Goal: Information Seeking & Learning: Learn about a topic

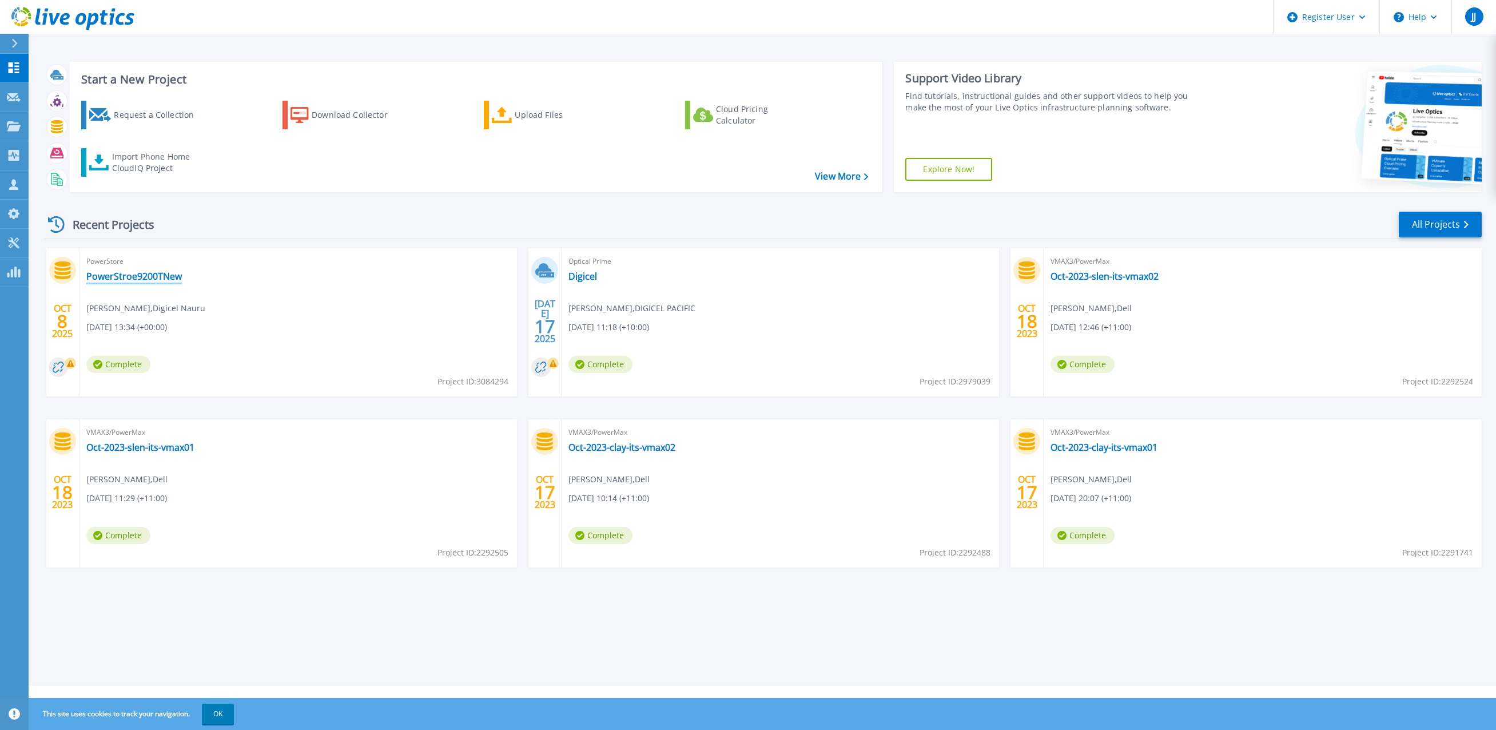
click at [169, 277] on link "PowerStroe9200TNew" at bounding box center [133, 275] width 95 height 11
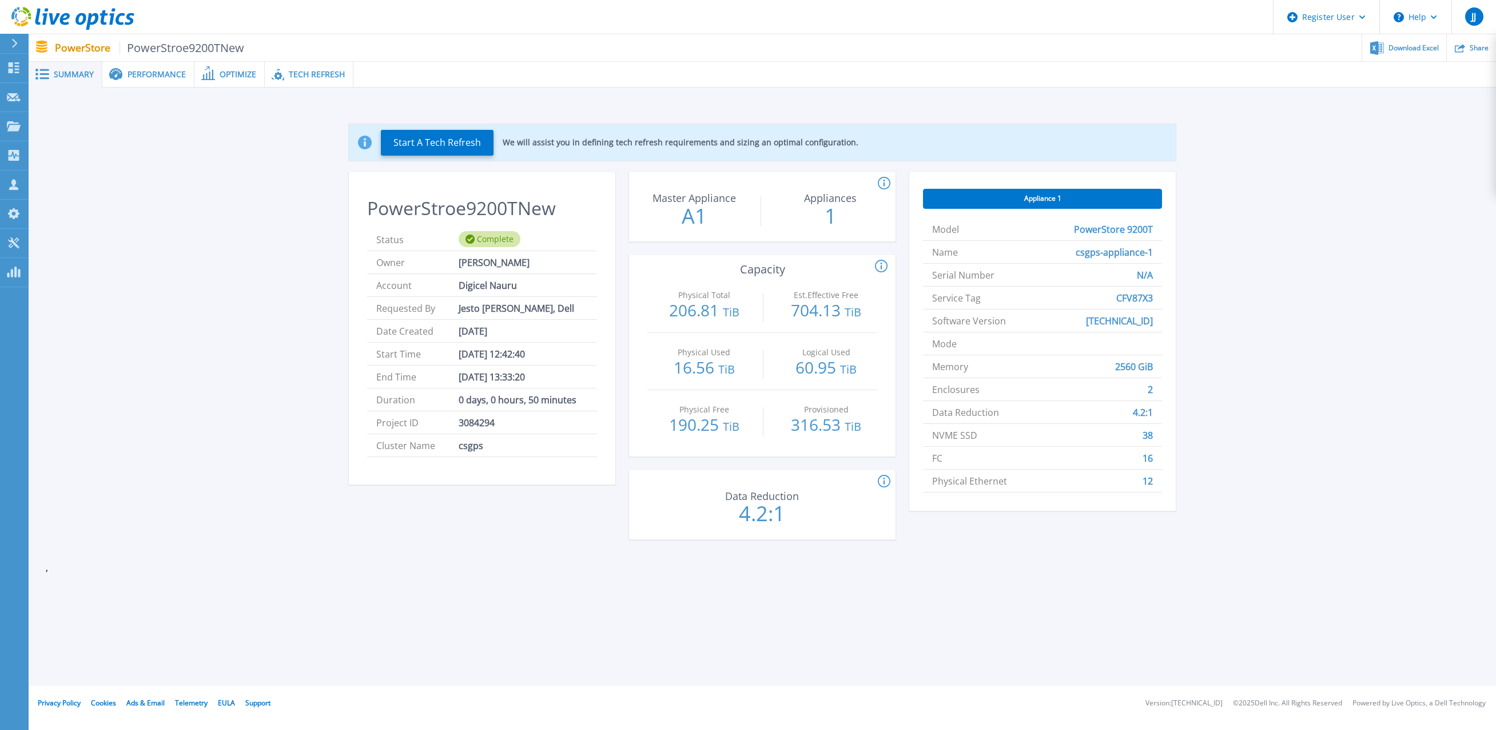
click at [150, 79] on div "Performance" at bounding box center [148, 75] width 92 height 26
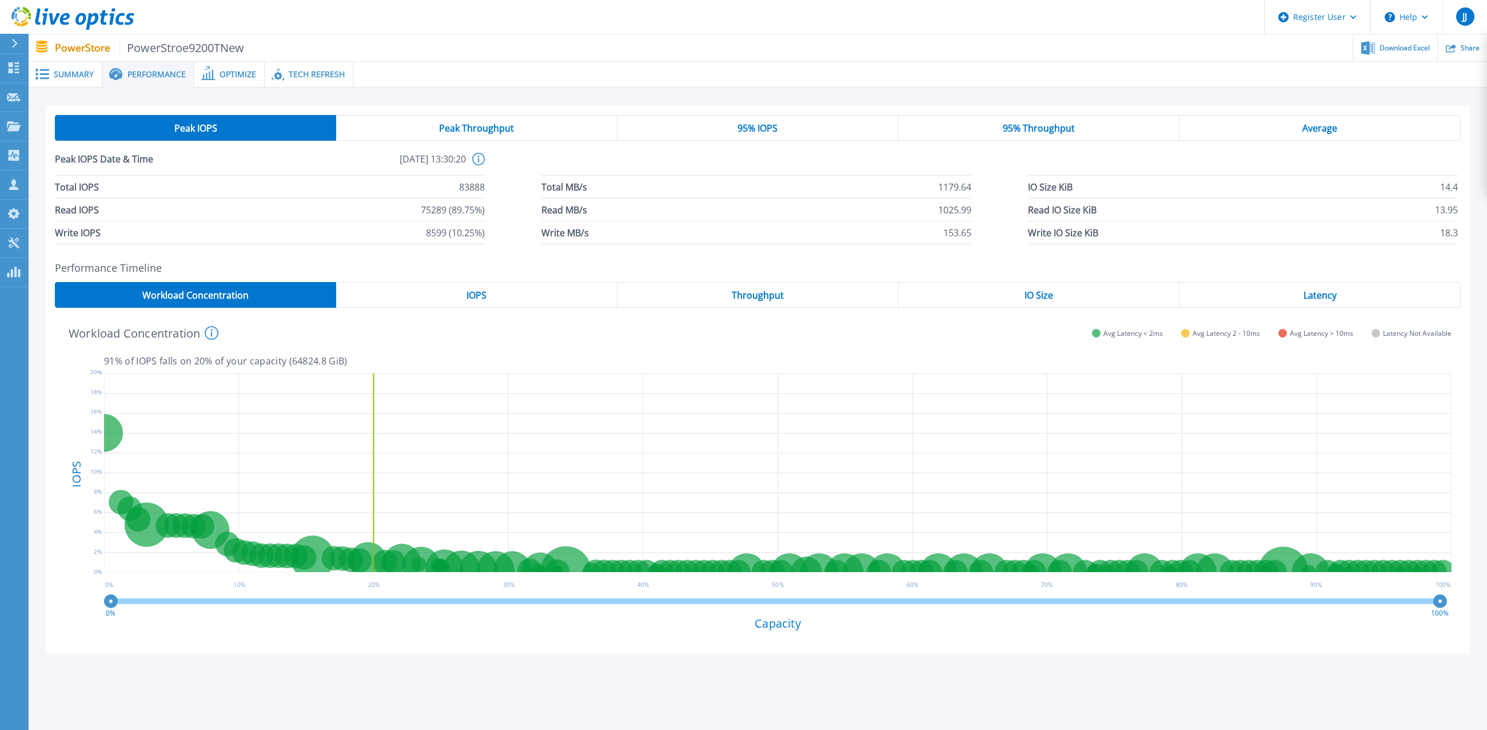
click at [1049, 297] on span "IO Size" at bounding box center [1039, 294] width 29 height 9
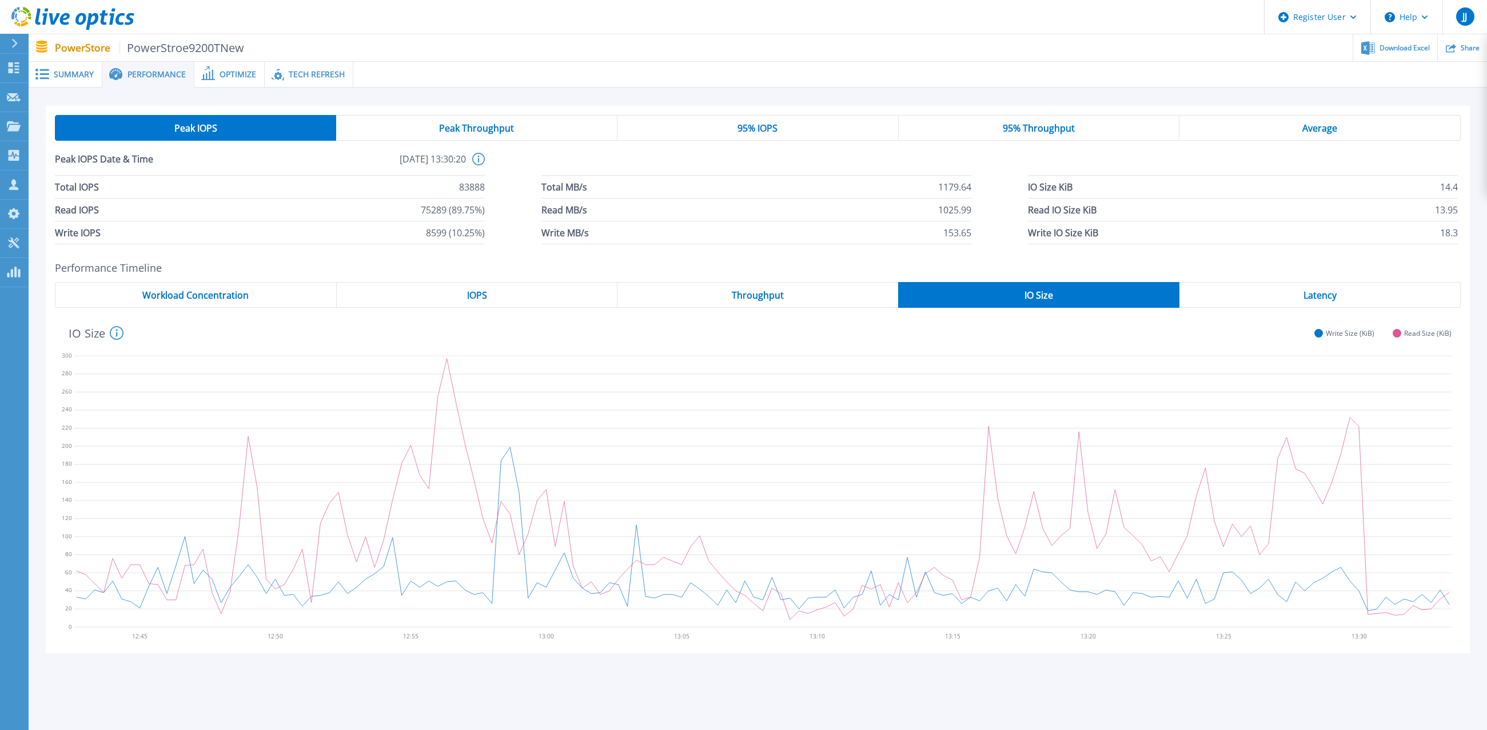
click at [493, 299] on div "IOPS" at bounding box center [477, 295] width 281 height 26
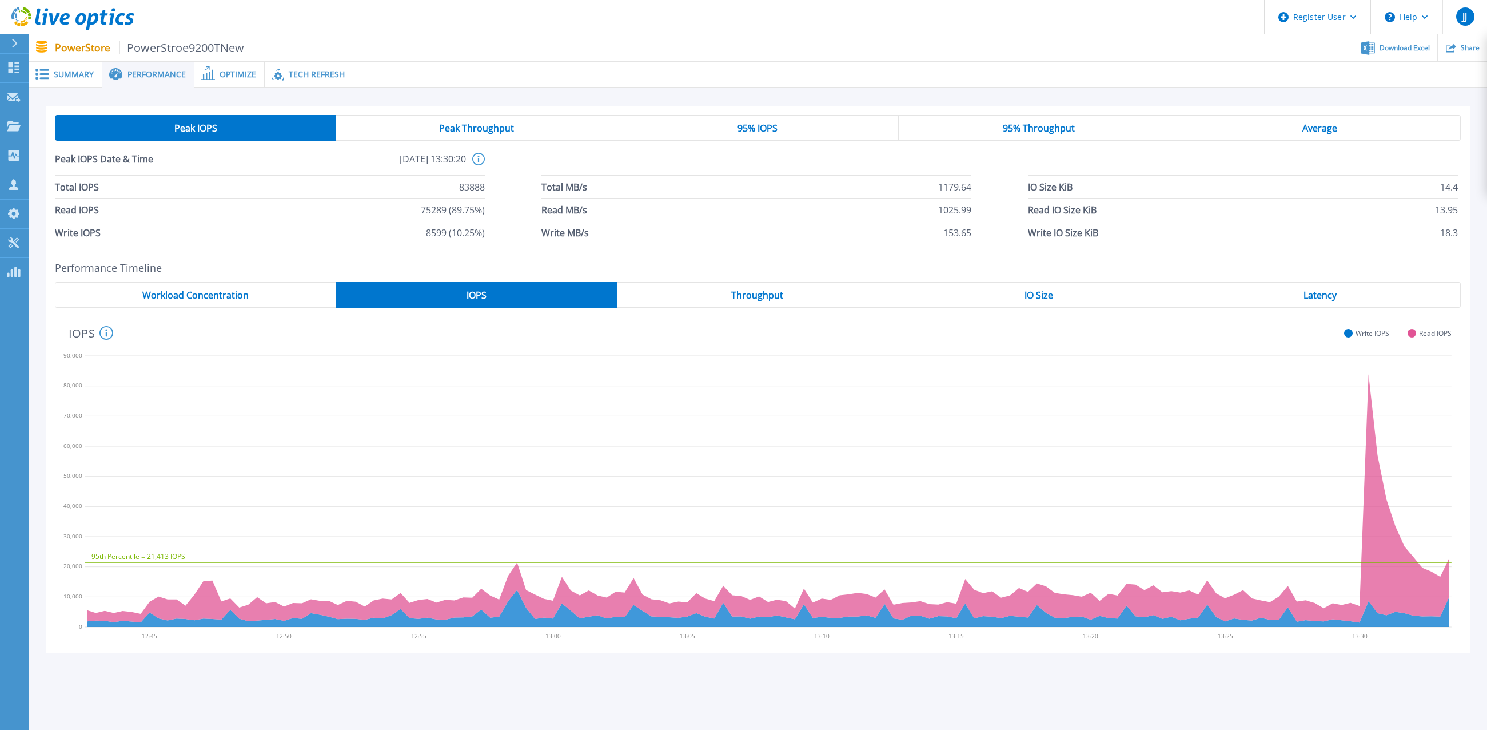
click at [247, 297] on span "Workload Concentration" at bounding box center [195, 294] width 106 height 9
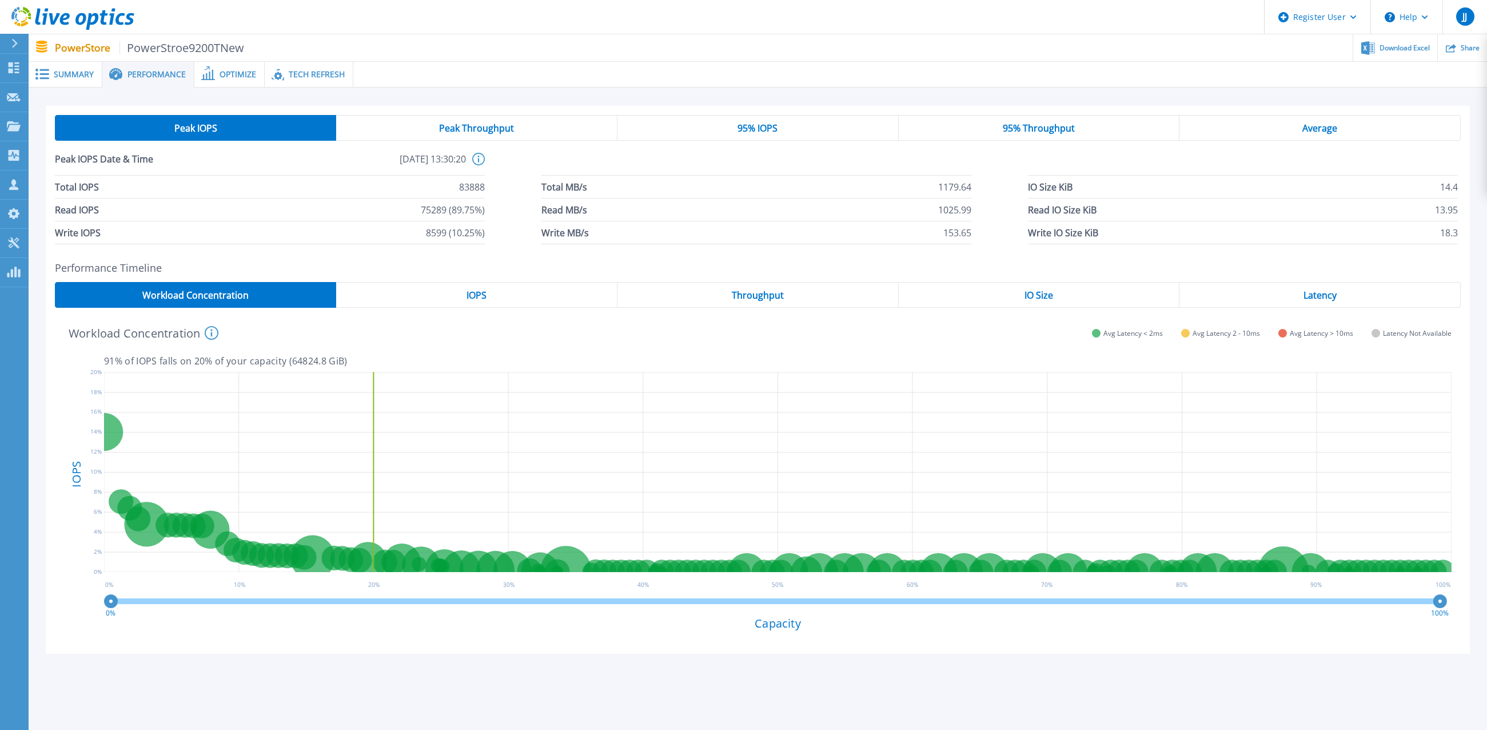
click at [574, 301] on div "IOPS" at bounding box center [476, 295] width 281 height 26
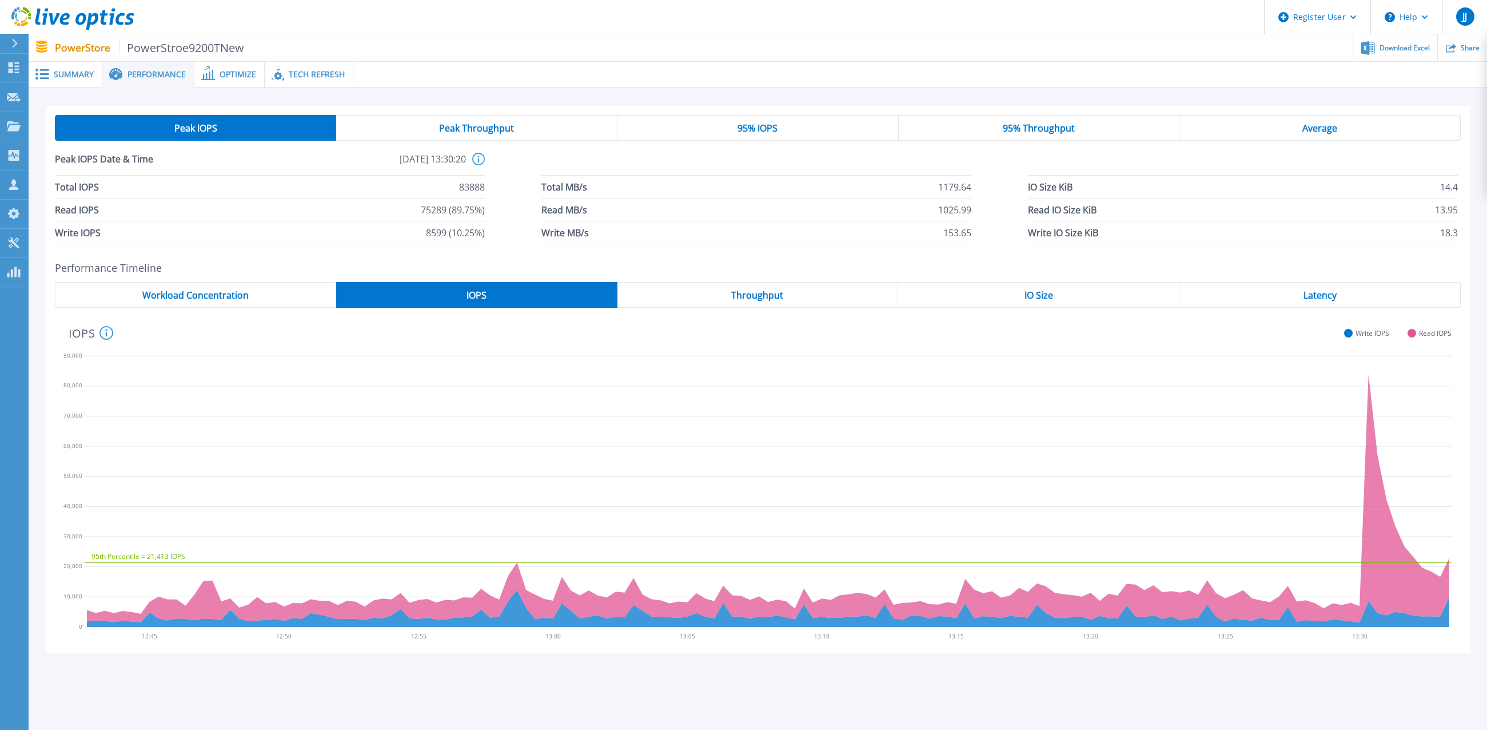
click at [754, 304] on div "Throughput" at bounding box center [758, 295] width 281 height 26
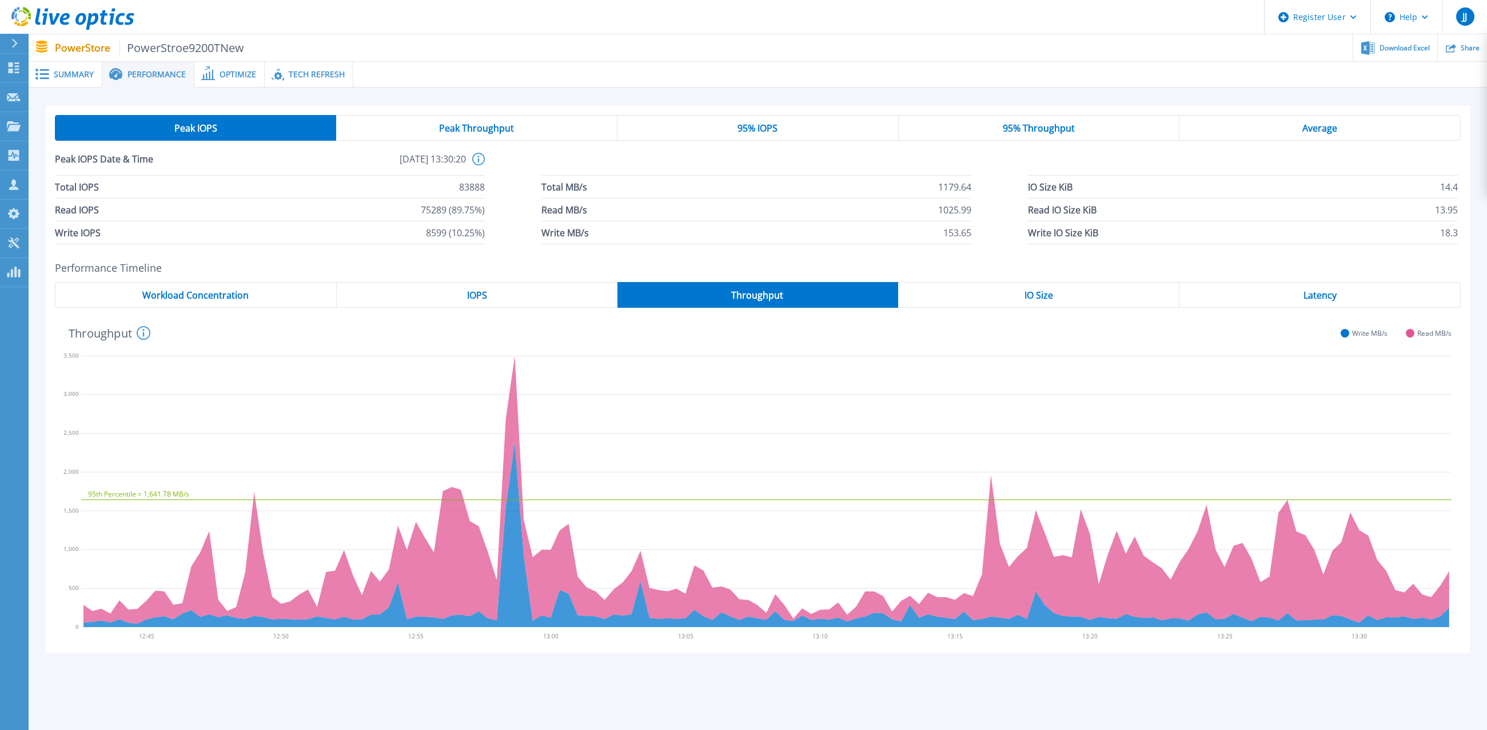
click at [457, 124] on span "Peak Throughput" at bounding box center [476, 128] width 75 height 9
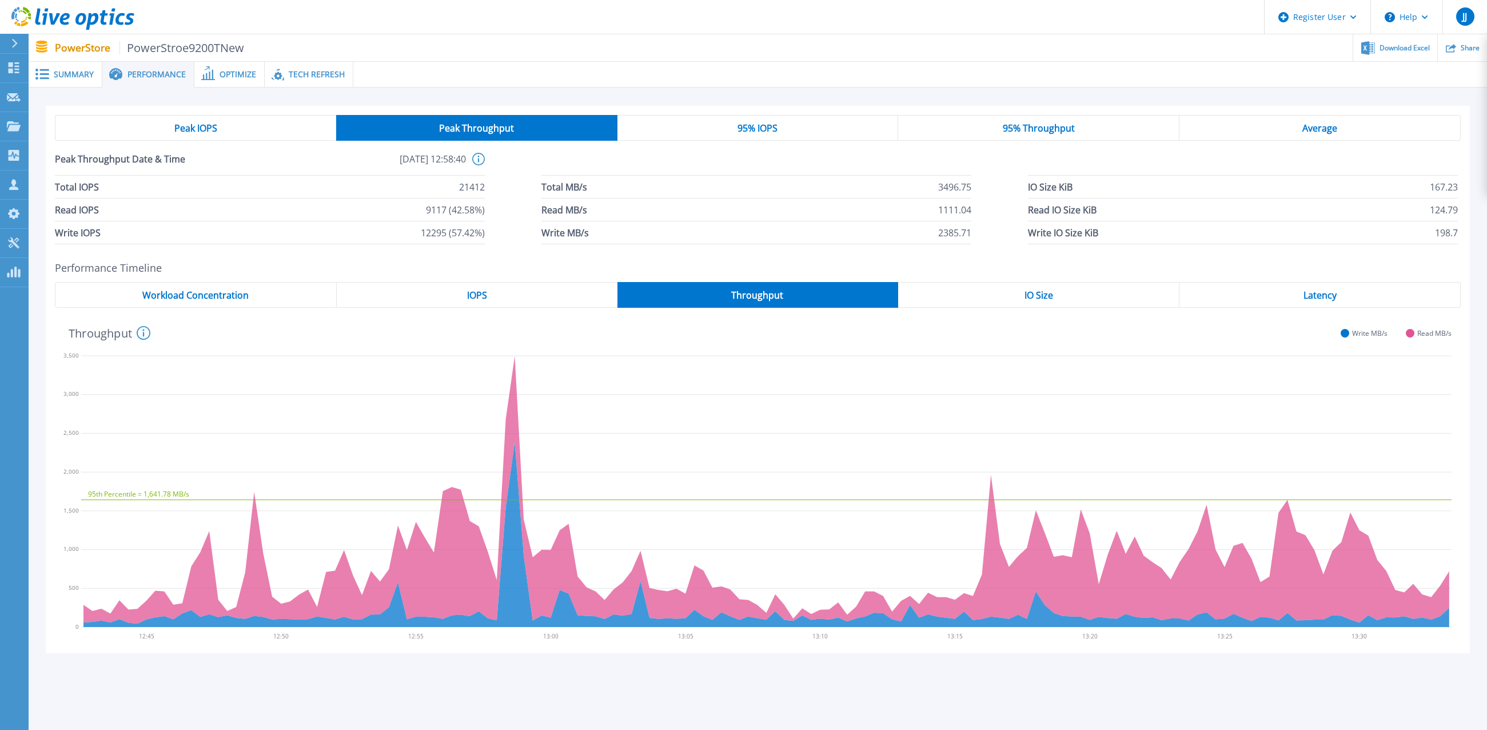
click at [702, 129] on div "95% IOPS" at bounding box center [758, 128] width 281 height 26
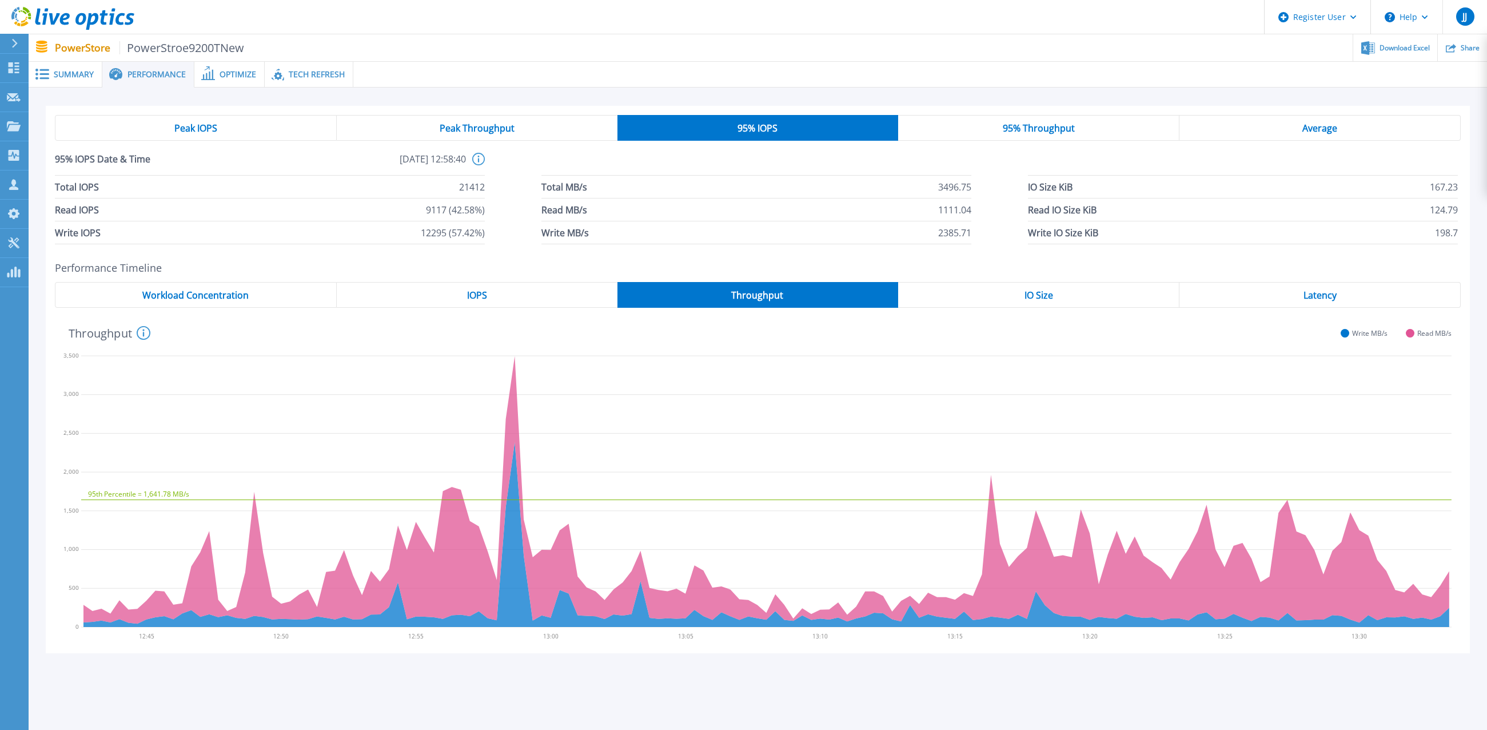
click at [222, 79] on div "Optimize" at bounding box center [229, 75] width 70 height 26
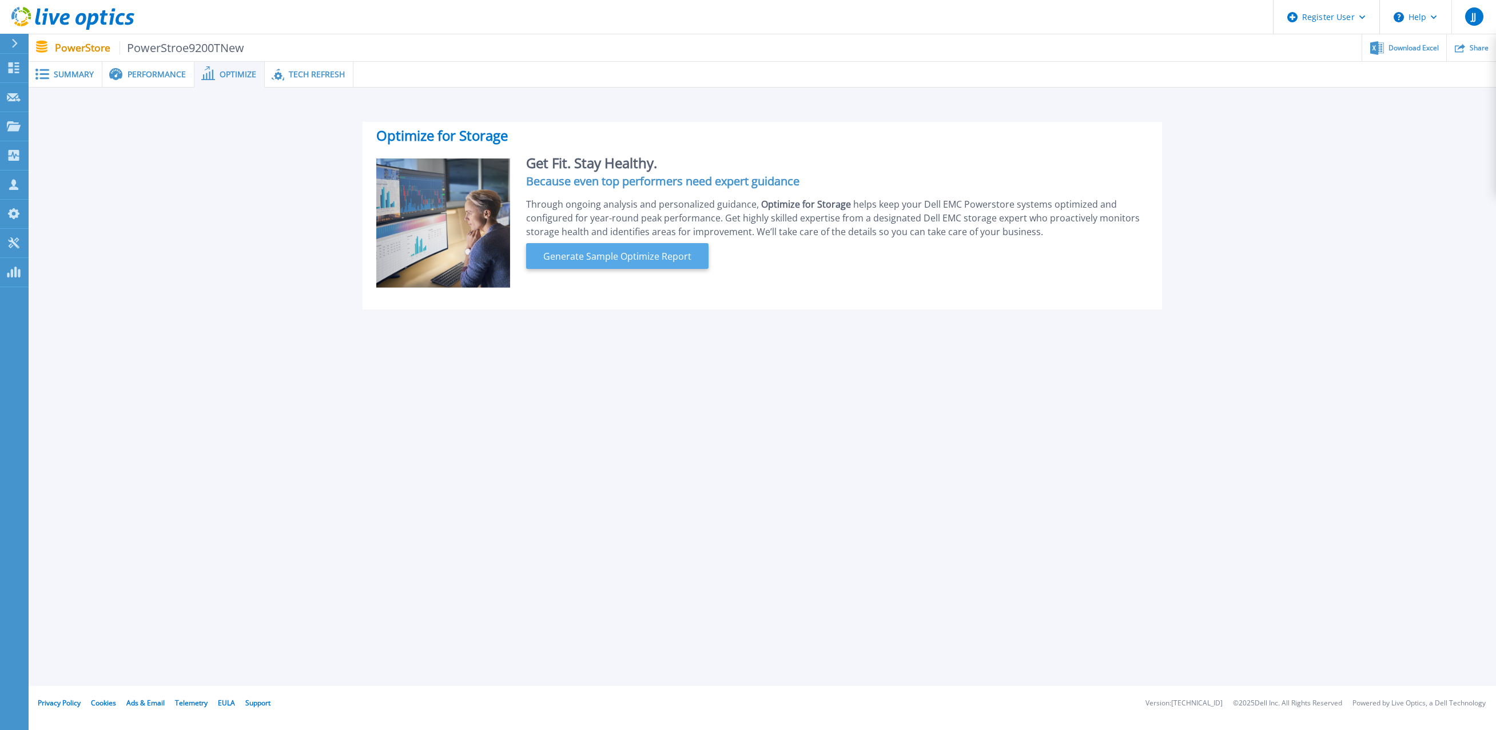
click at [623, 263] on button "Generate Sample Optimize Report" at bounding box center [617, 256] width 182 height 26
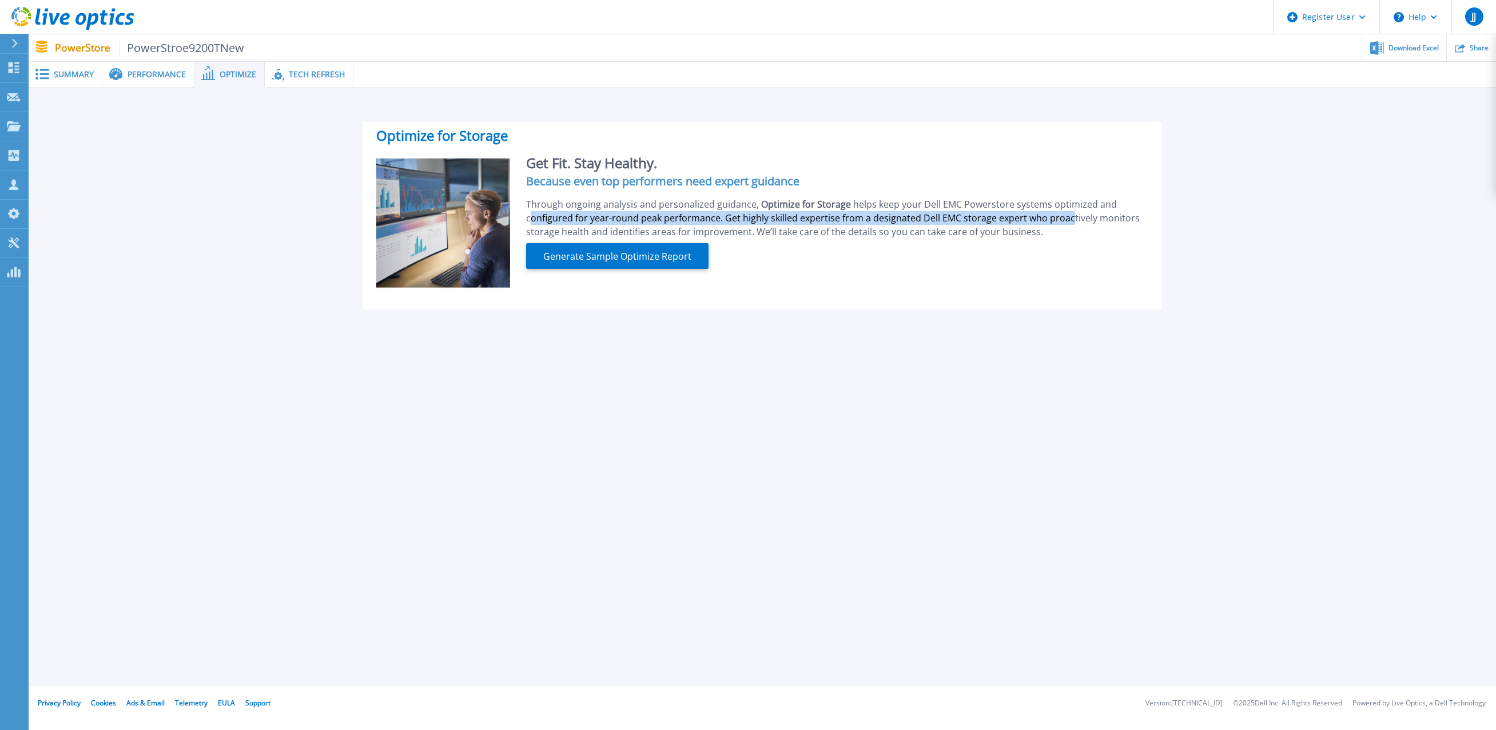
drag, startPoint x: 1062, startPoint y: 221, endPoint x: 511, endPoint y: 214, distance: 551.3
click at [511, 214] on div "Get Fit. Stay Healthy. Because even top performers need expert guidance Through…" at bounding box center [829, 223] width 638 height 130
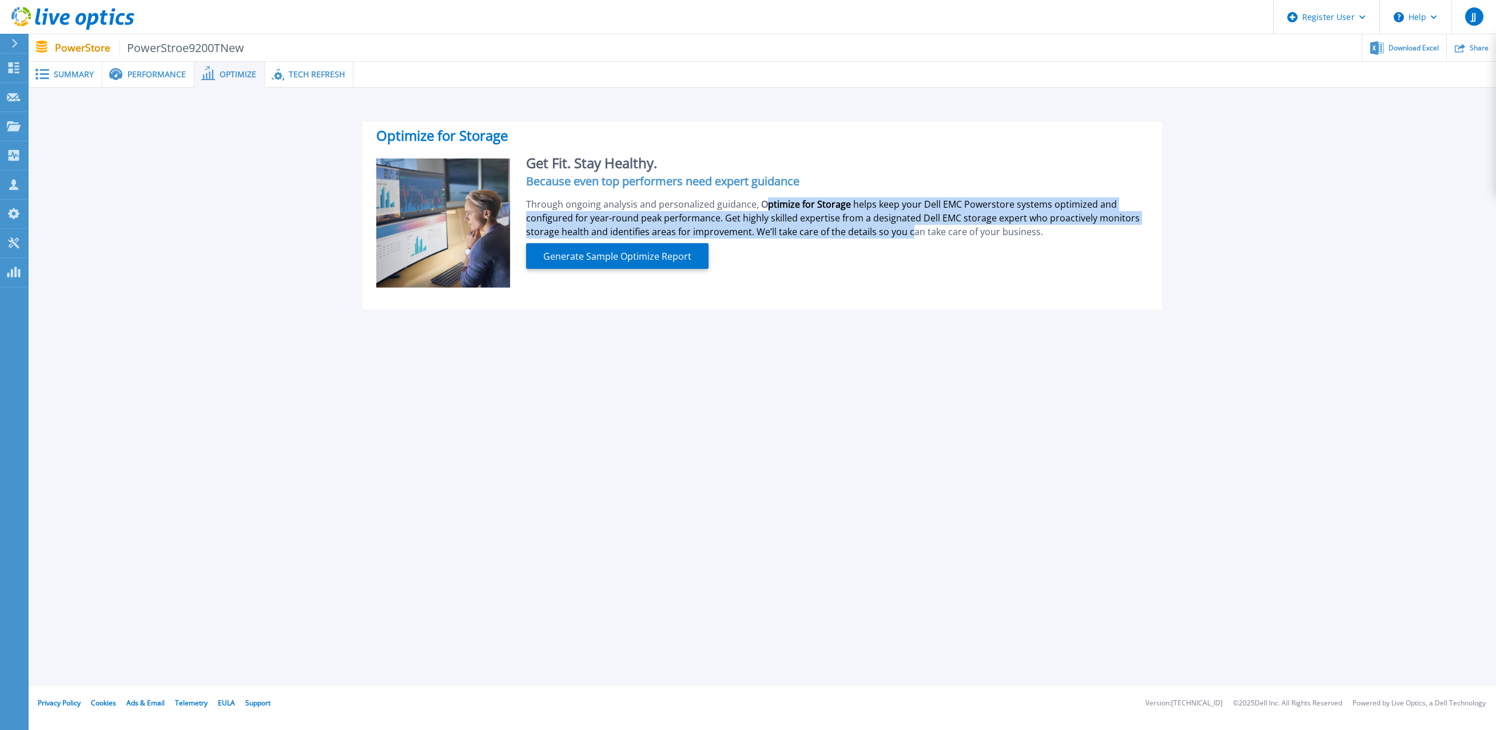
drag, startPoint x: 905, startPoint y: 232, endPoint x: 760, endPoint y: 210, distance: 145.6
click at [760, 210] on div "Through ongoing analysis and personalized guidance, Optimize for Storage helps …" at bounding box center [837, 217] width 622 height 41
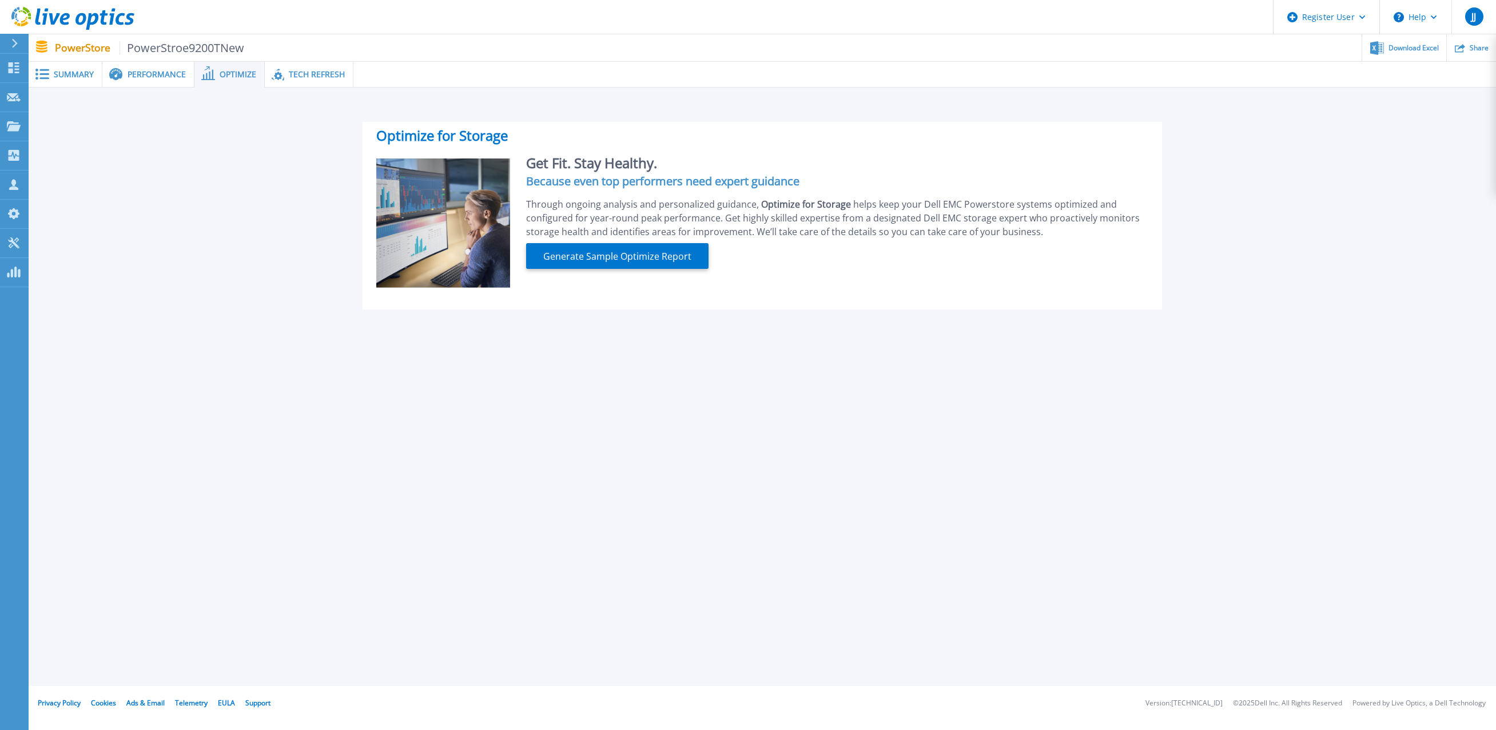
click at [977, 257] on div "Get Fit. Stay Healthy. Because even top performers need expert guidance Through…" at bounding box center [829, 223] width 638 height 130
click at [73, 50] on p "PowerStore PowerStroe9200TNew" at bounding box center [150, 47] width 190 height 13
click at [15, 59] on link "Dashboard Dashboard" at bounding box center [14, 68] width 29 height 29
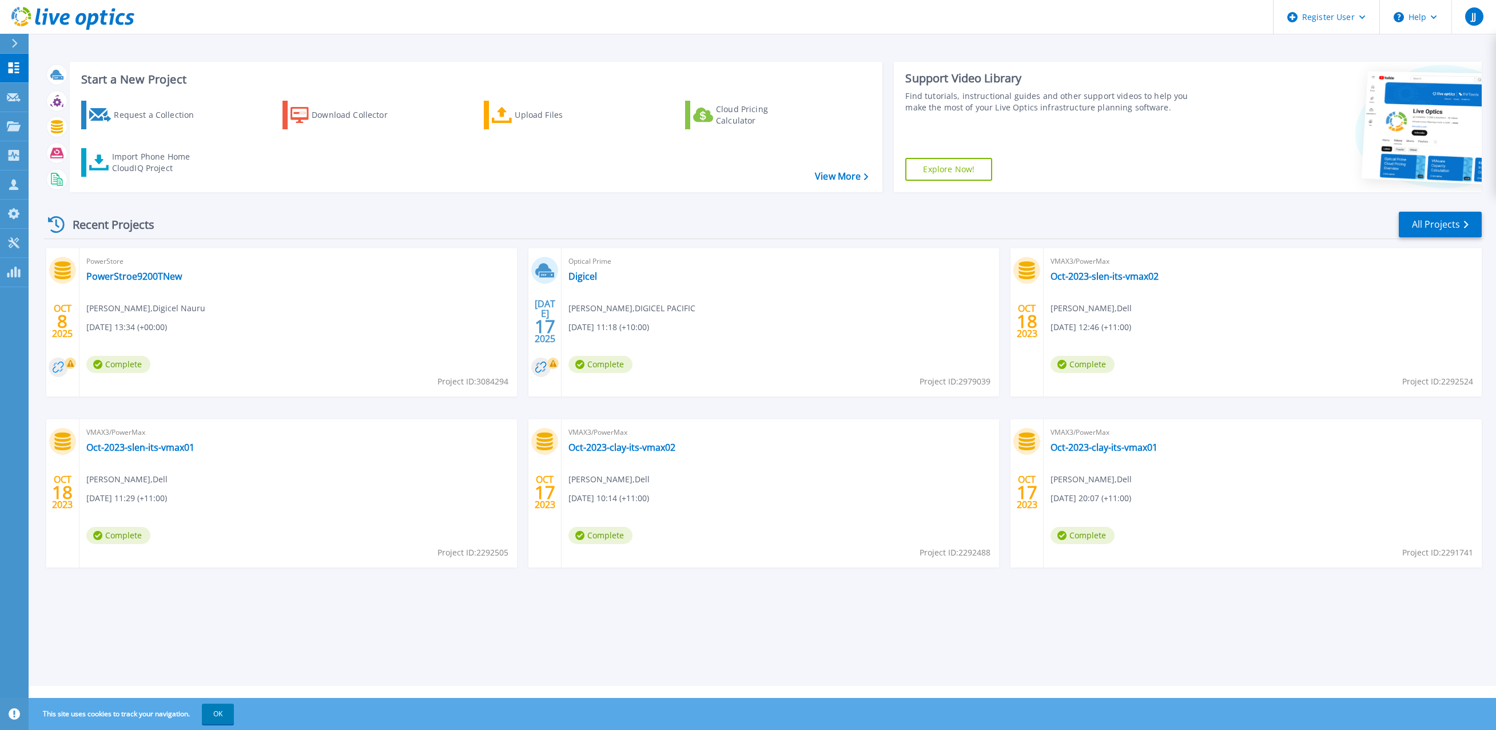
click at [61, 368] on circle at bounding box center [58, 366] width 19 height 19
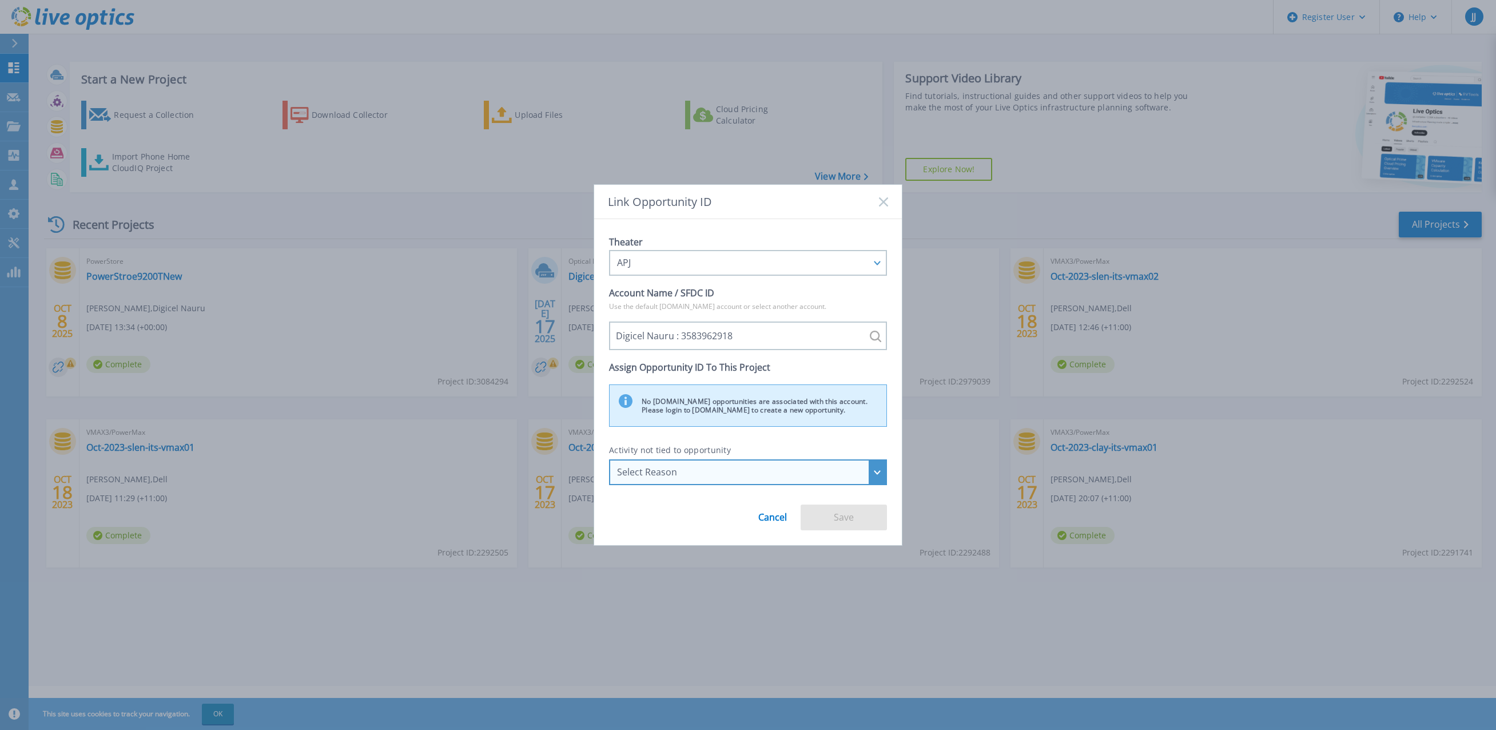
click at [752, 473] on div "Select Reason" at bounding box center [741, 472] width 249 height 10
click at [662, 544] on li "Troubleshooting" at bounding box center [748, 544] width 270 height 23
click at [831, 521] on button "Save" at bounding box center [844, 517] width 86 height 26
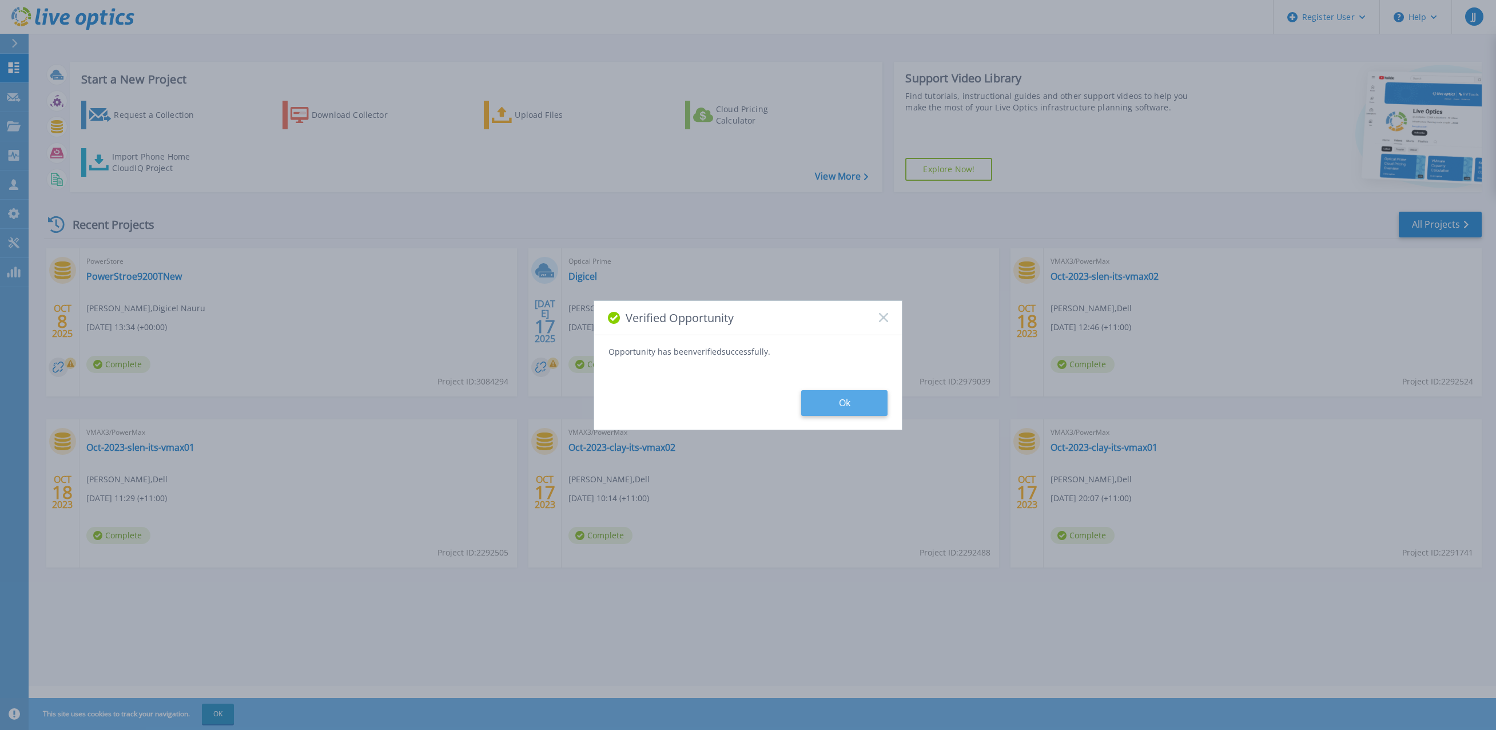
click at [838, 411] on button "Ok" at bounding box center [844, 403] width 86 height 26
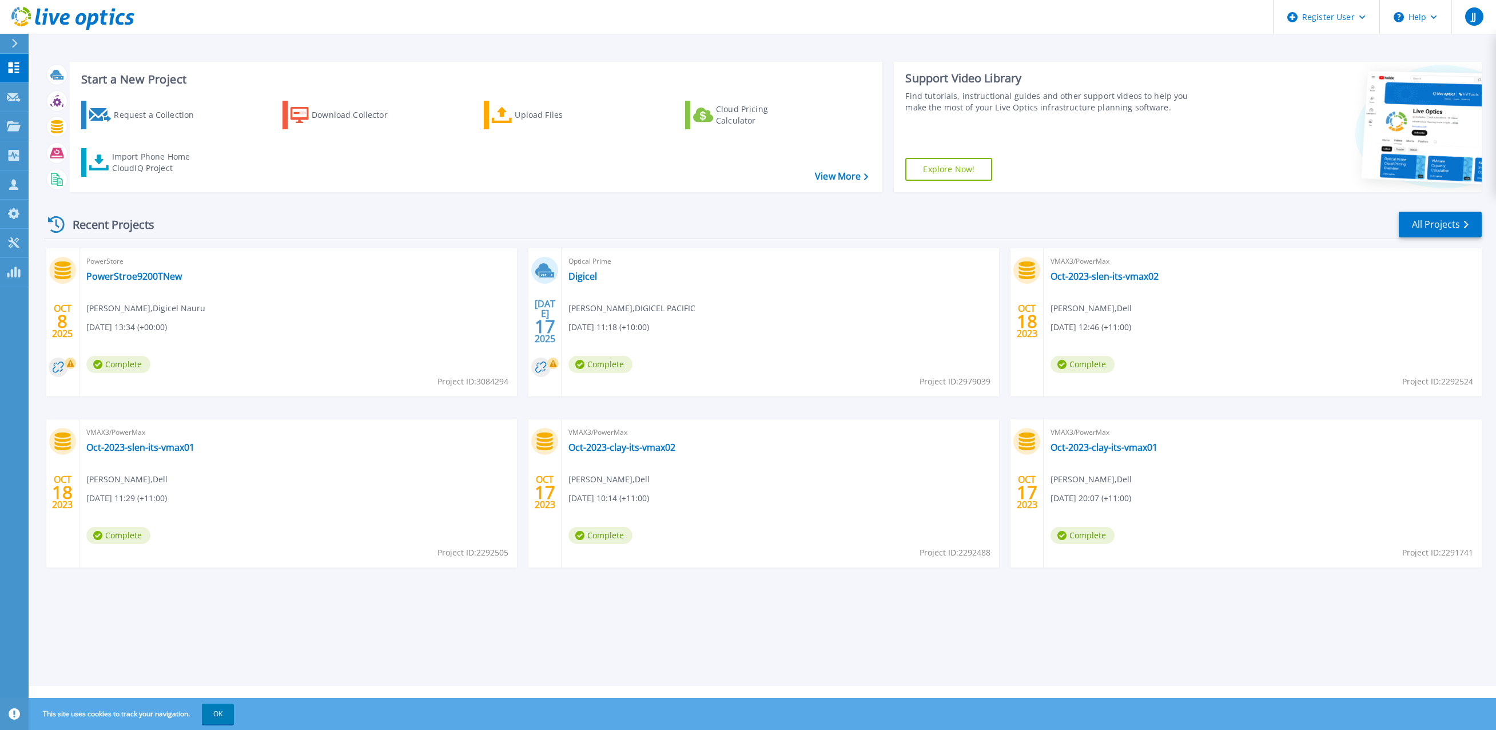
click at [101, 22] on icon at bounding box center [104, 17] width 8 height 15
click at [8, 130] on icon at bounding box center [14, 126] width 14 height 10
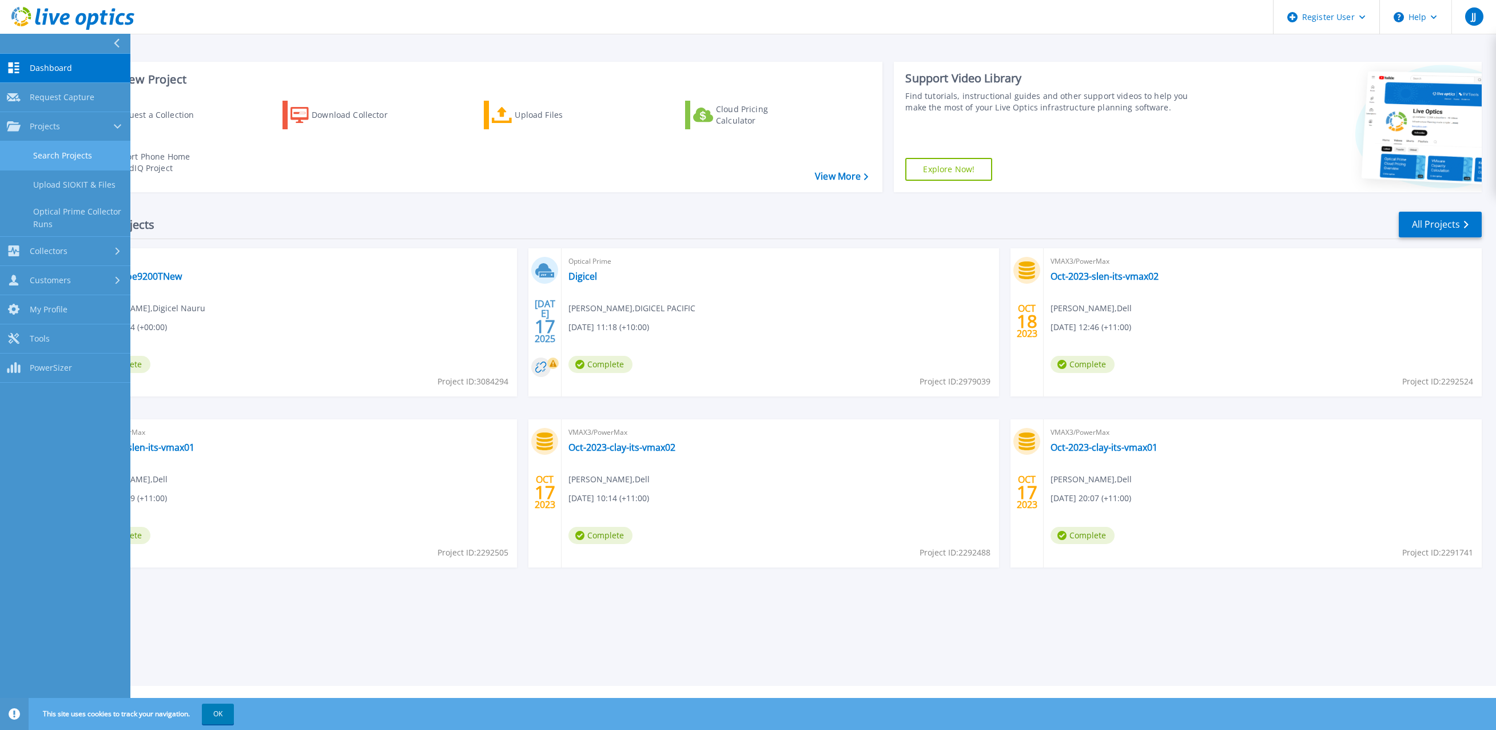
click at [54, 155] on link "Search Projects" at bounding box center [65, 155] width 130 height 29
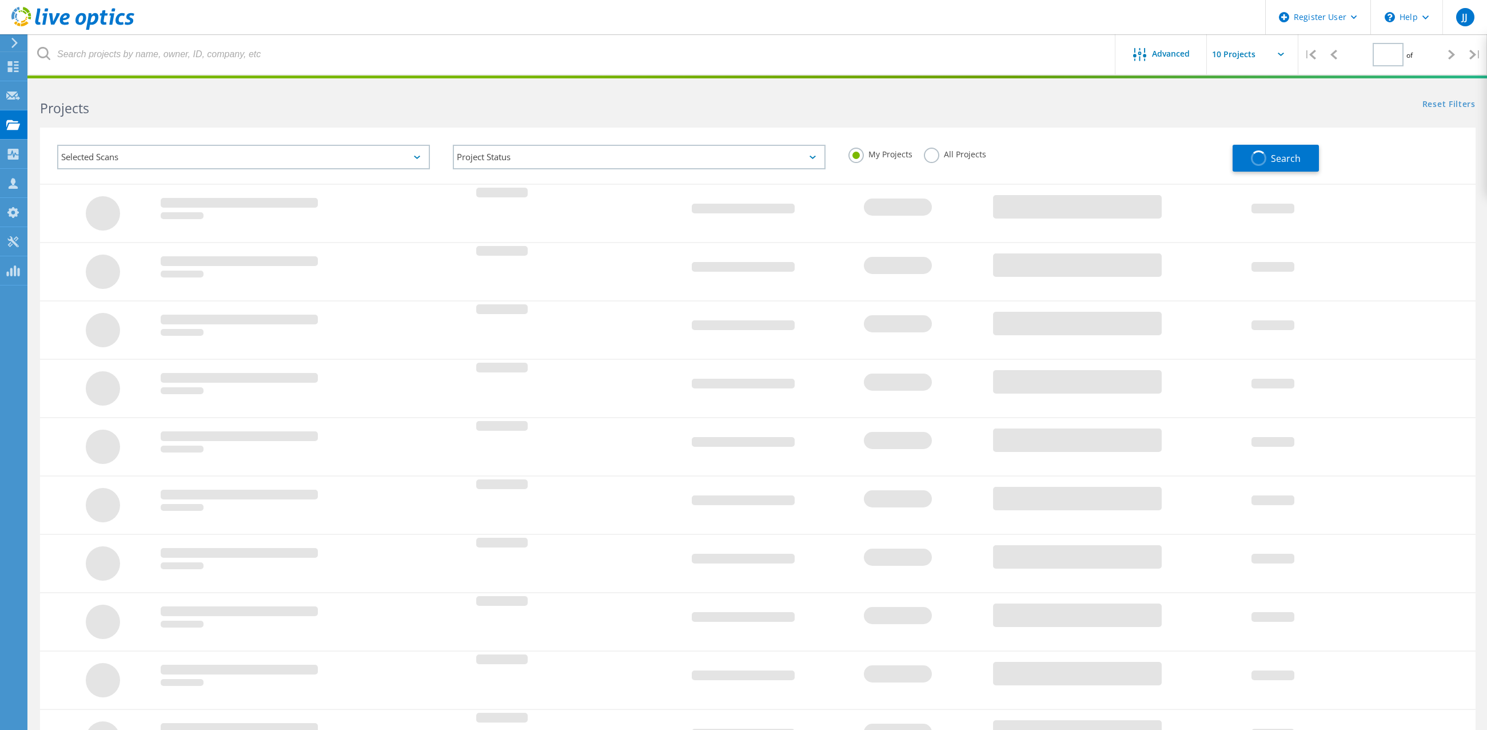
type input "1"
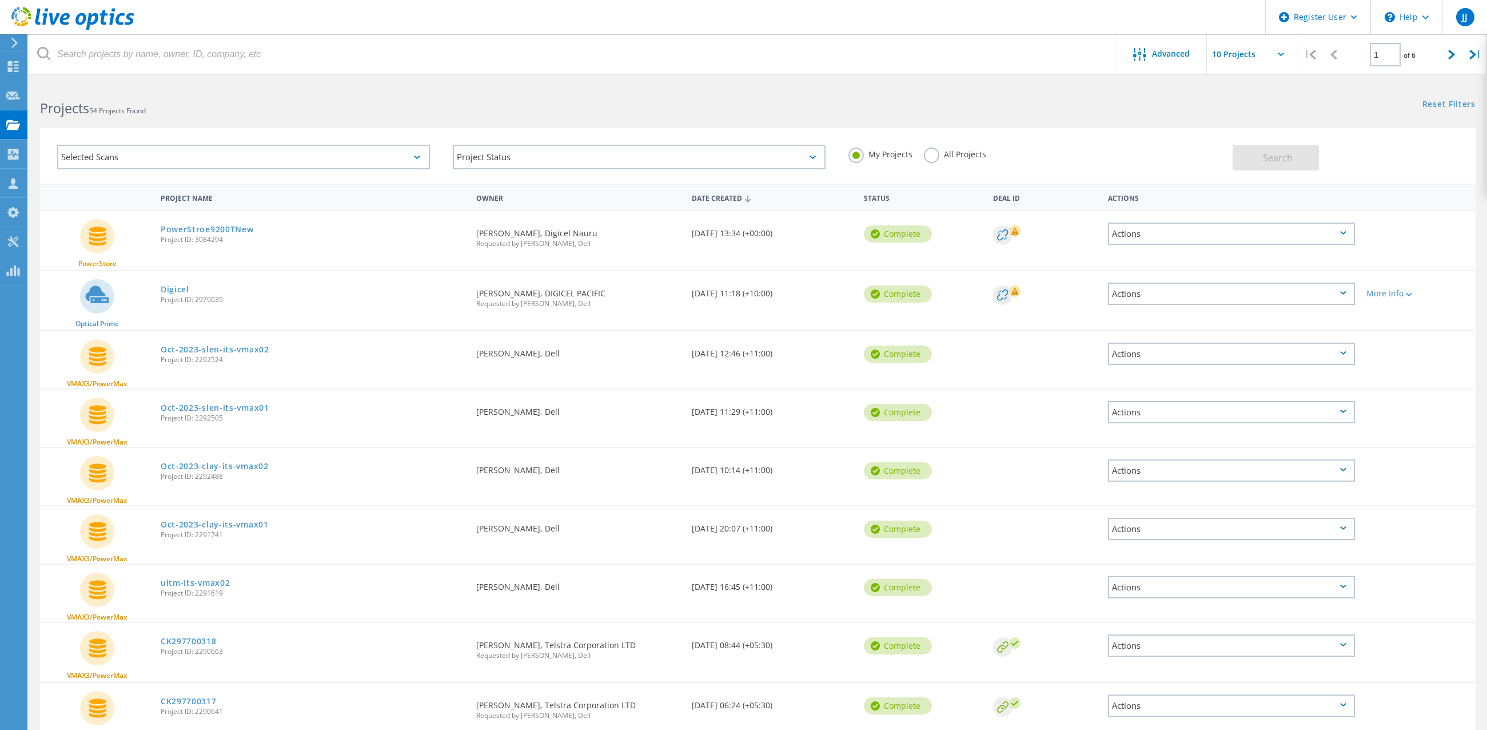
click at [528, 196] on div "Owner" at bounding box center [579, 196] width 216 height 21
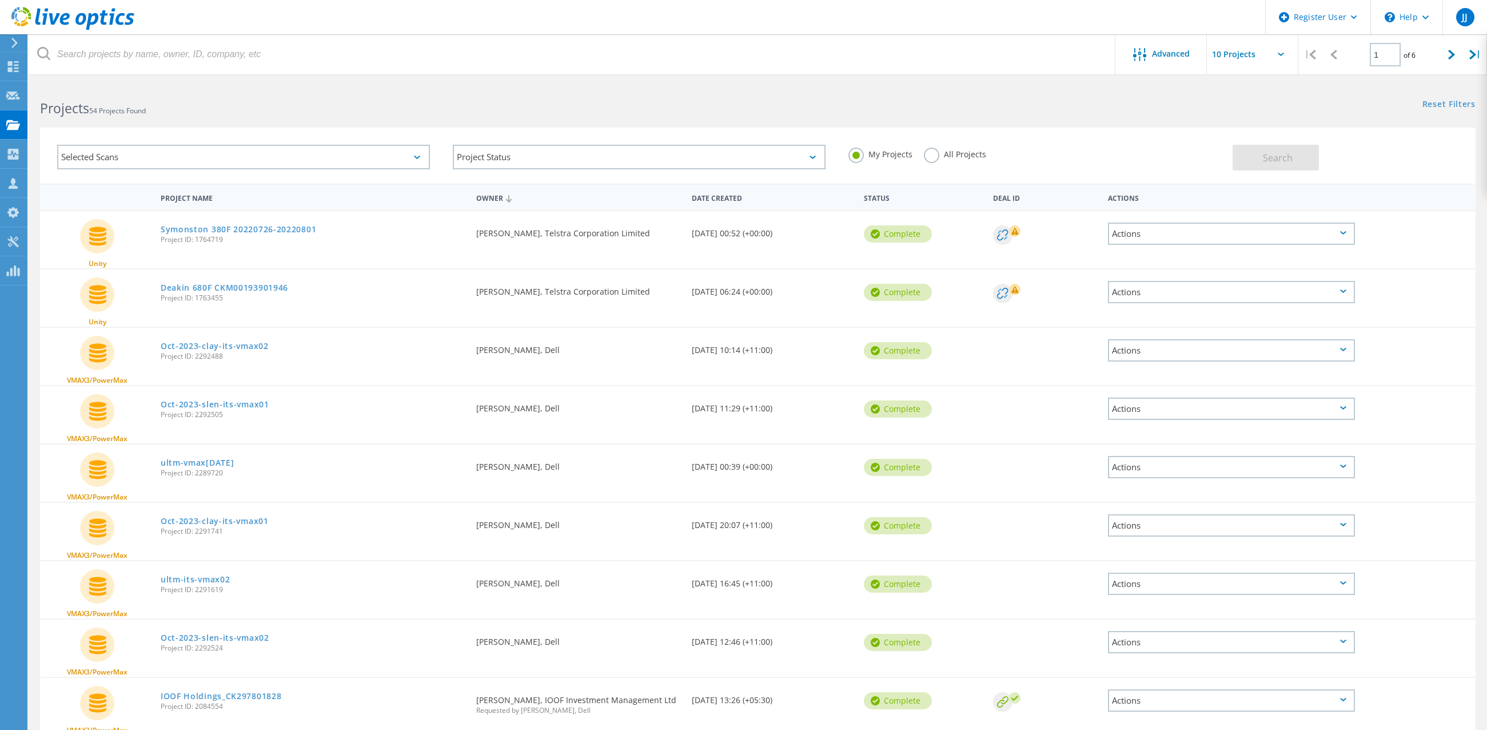
click at [528, 196] on div "Owner" at bounding box center [579, 197] width 216 height 22
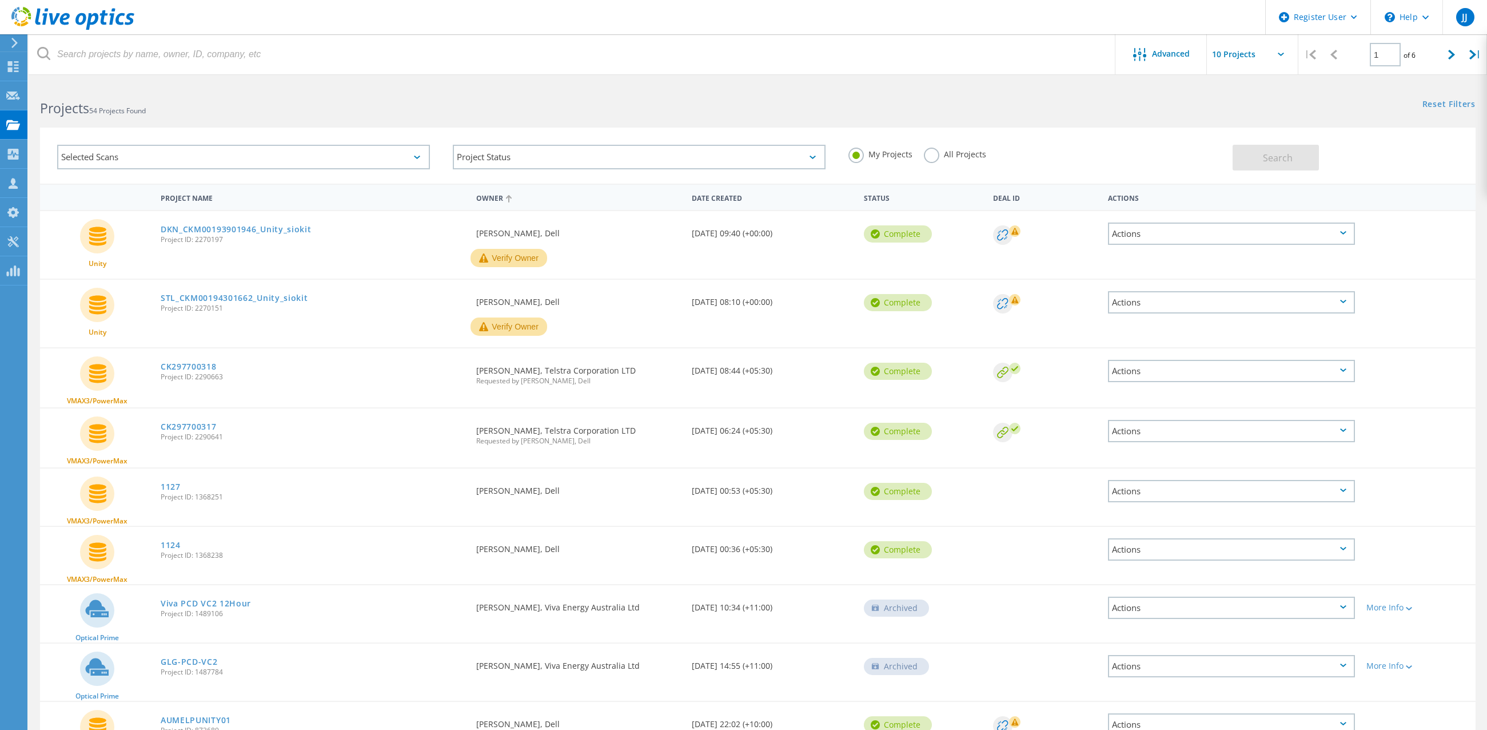
click at [247, 150] on div "Selected Scans" at bounding box center [243, 157] width 373 height 25
click at [93, 279] on label "PowerStore" at bounding box center [253, 280] width 339 height 14
click at [0, 0] on input "PowerStore" at bounding box center [0, 0] width 0 height 0
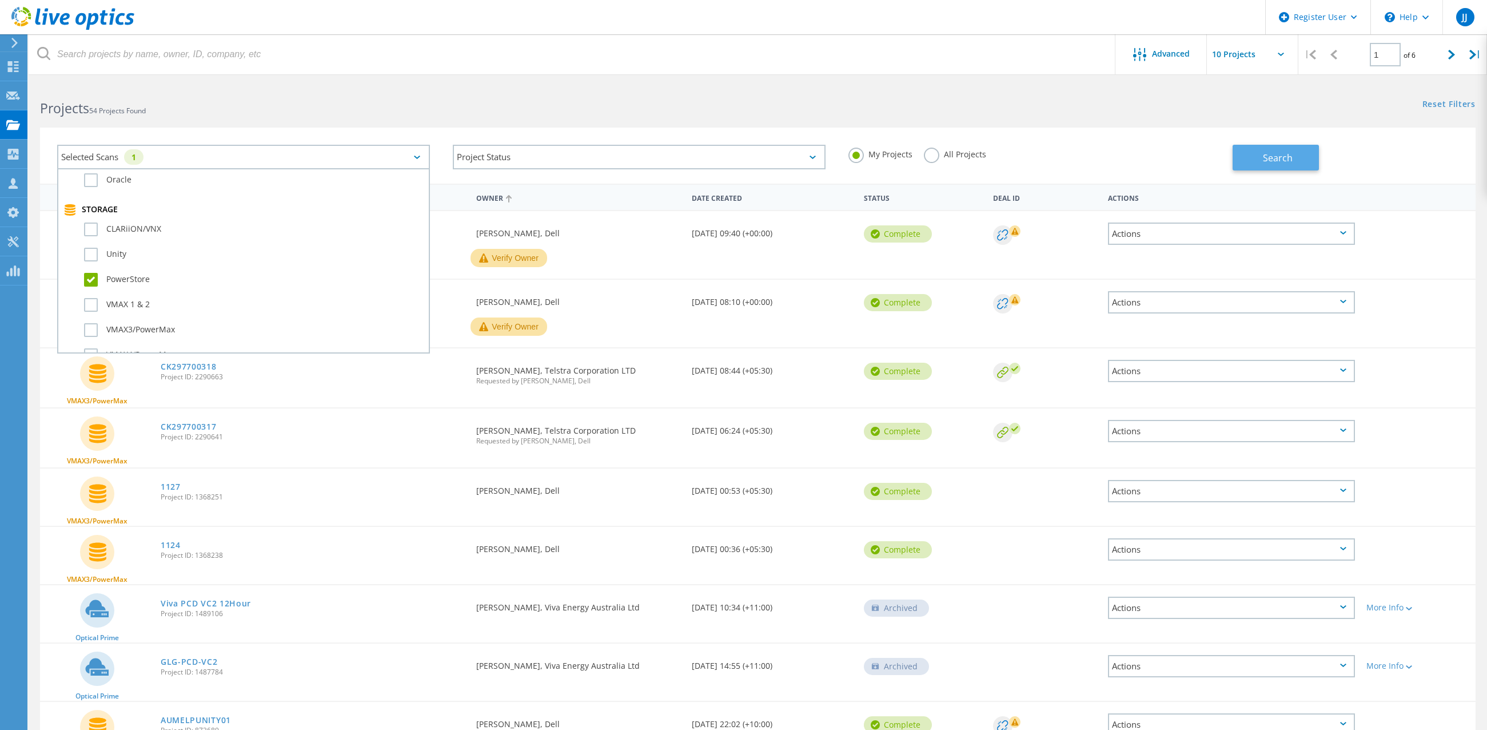
click at [1259, 157] on button "Search" at bounding box center [1276, 158] width 86 height 26
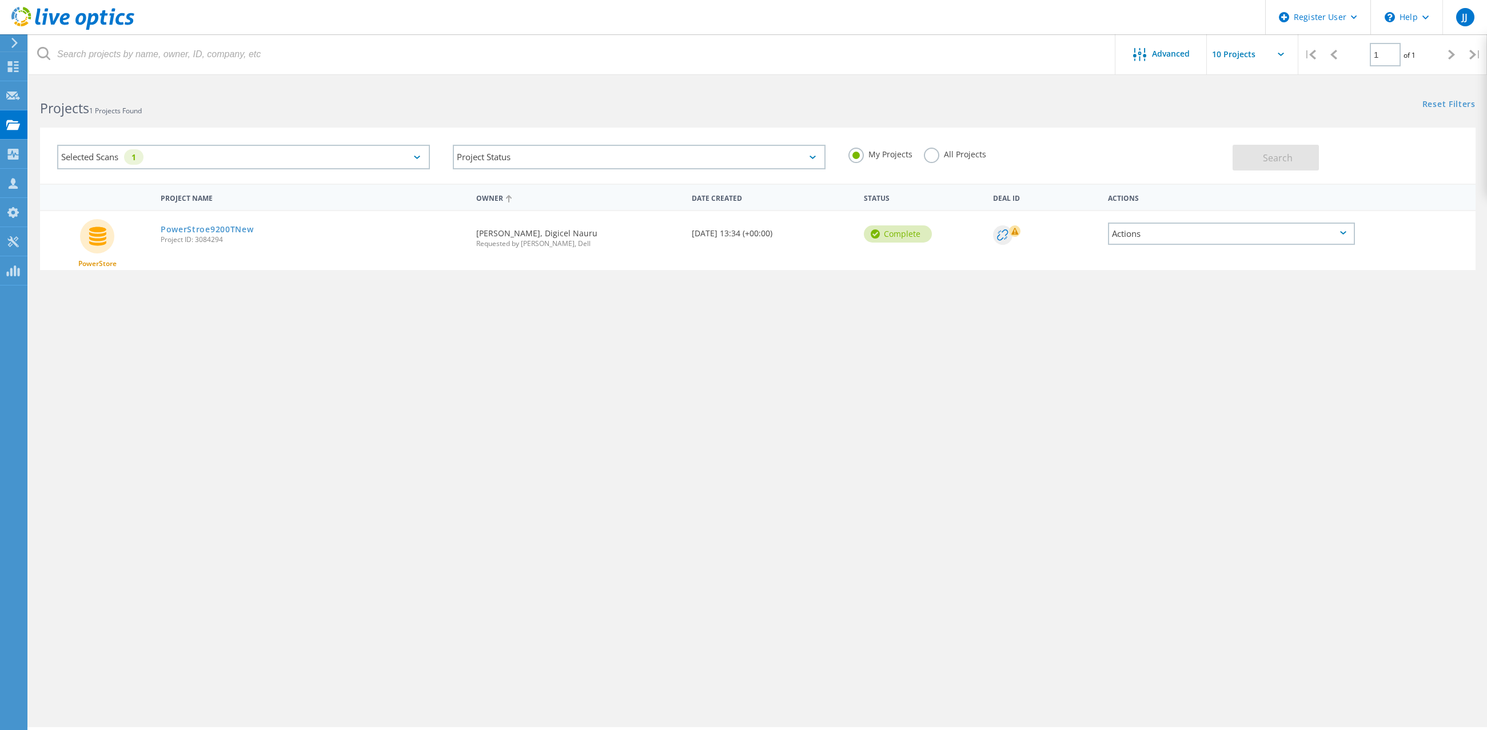
click at [935, 156] on label "All Projects" at bounding box center [955, 153] width 62 height 11
click at [0, 0] on input "All Projects" at bounding box center [0, 0] width 0 height 0
click at [1283, 165] on button "Search" at bounding box center [1276, 158] width 86 height 26
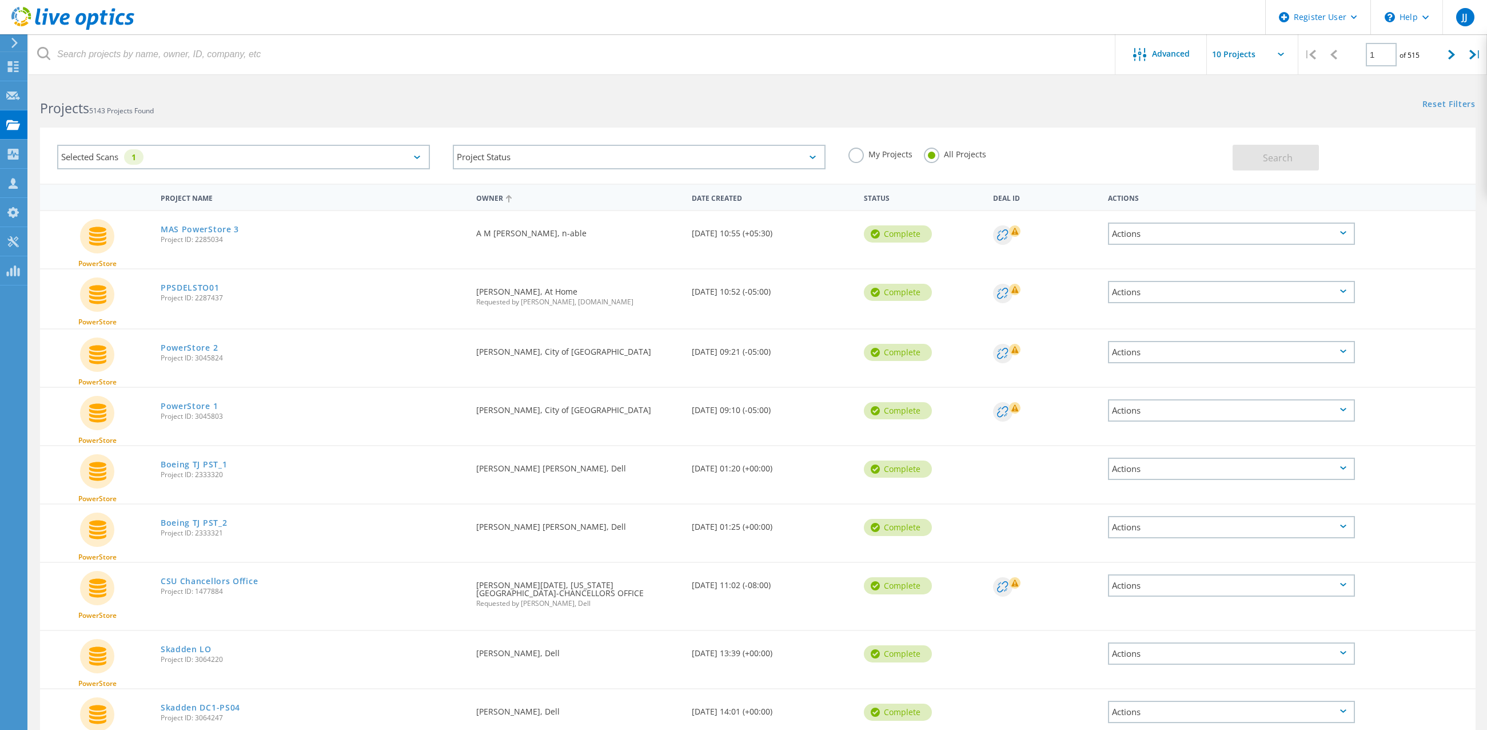
click at [732, 200] on div "Date Created" at bounding box center [772, 196] width 172 height 21
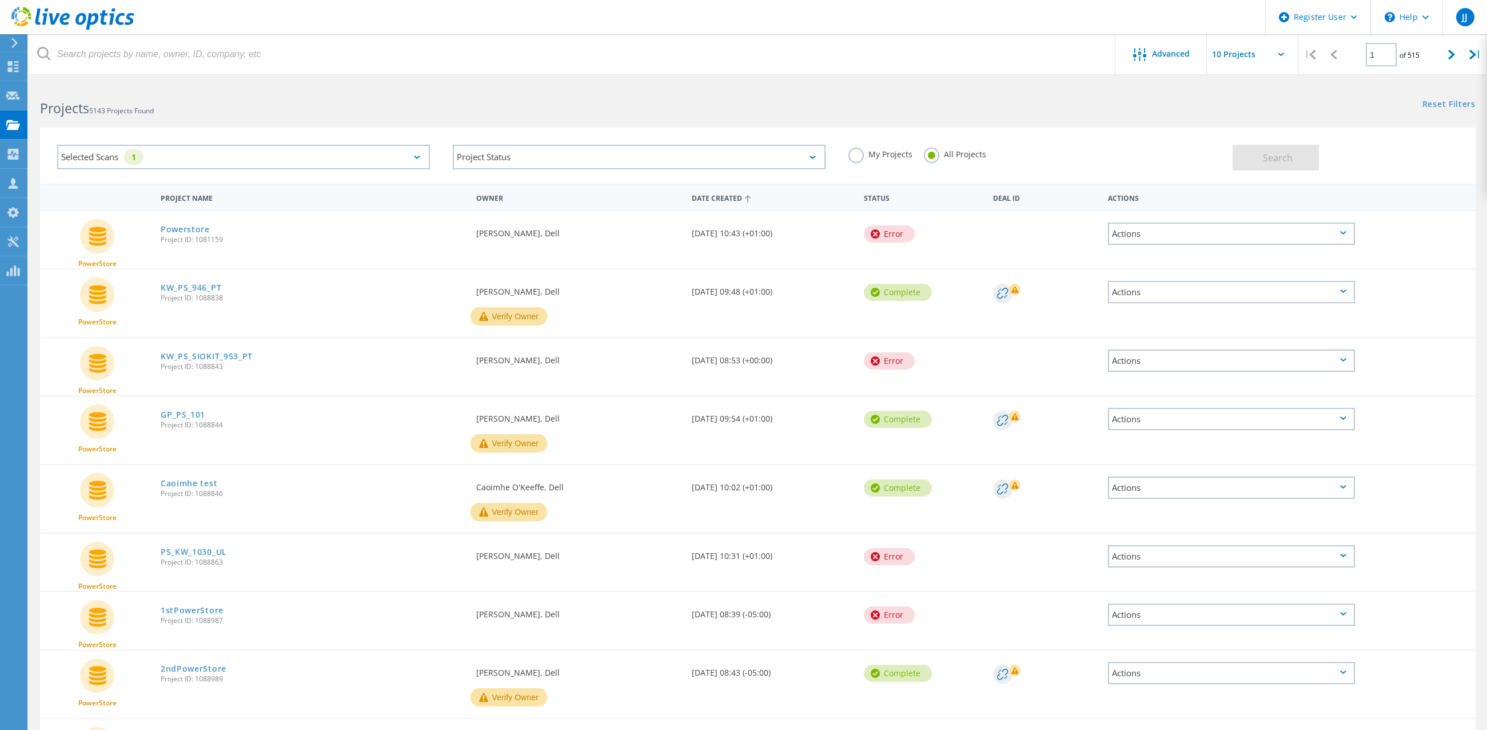
click at [743, 201] on div "Date Created" at bounding box center [772, 197] width 172 height 22
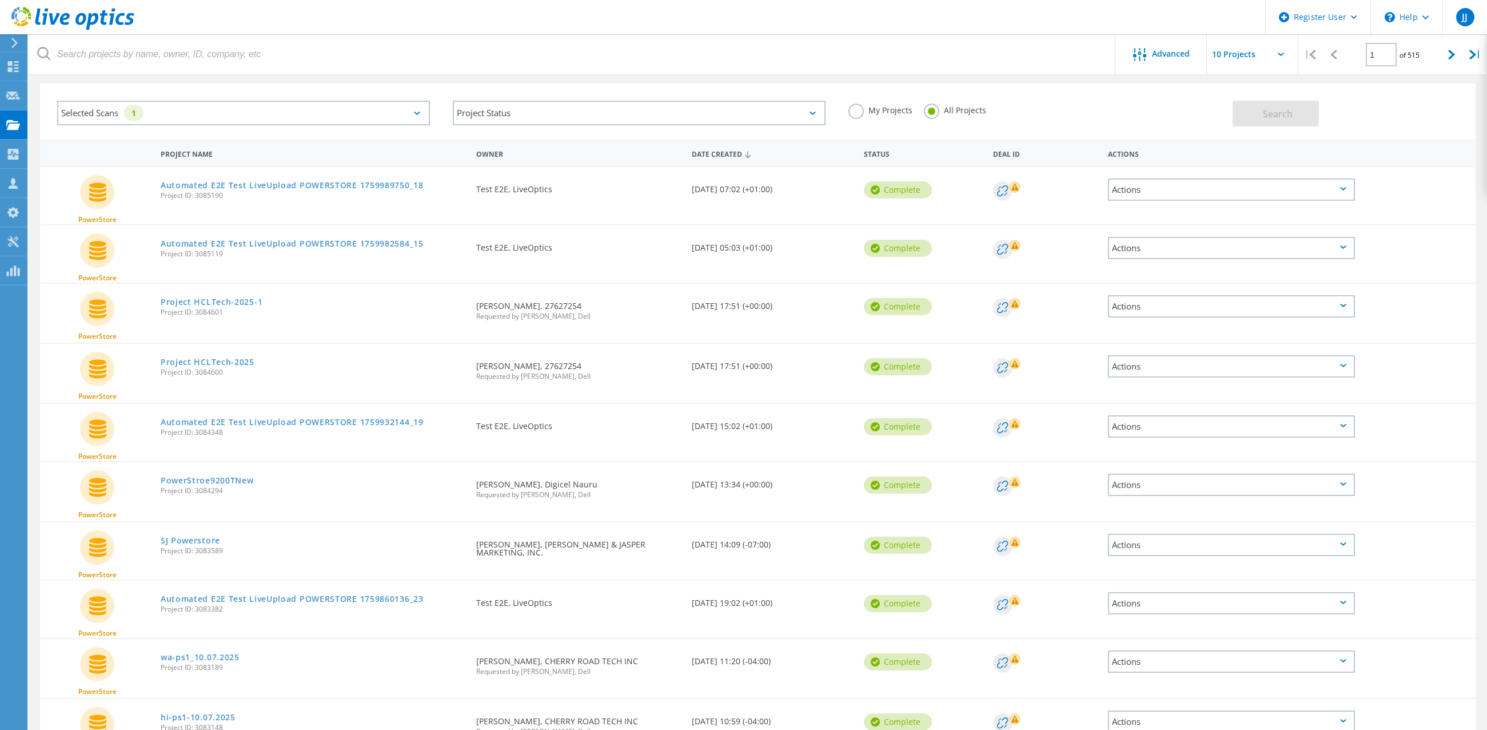
scroll to position [0, 0]
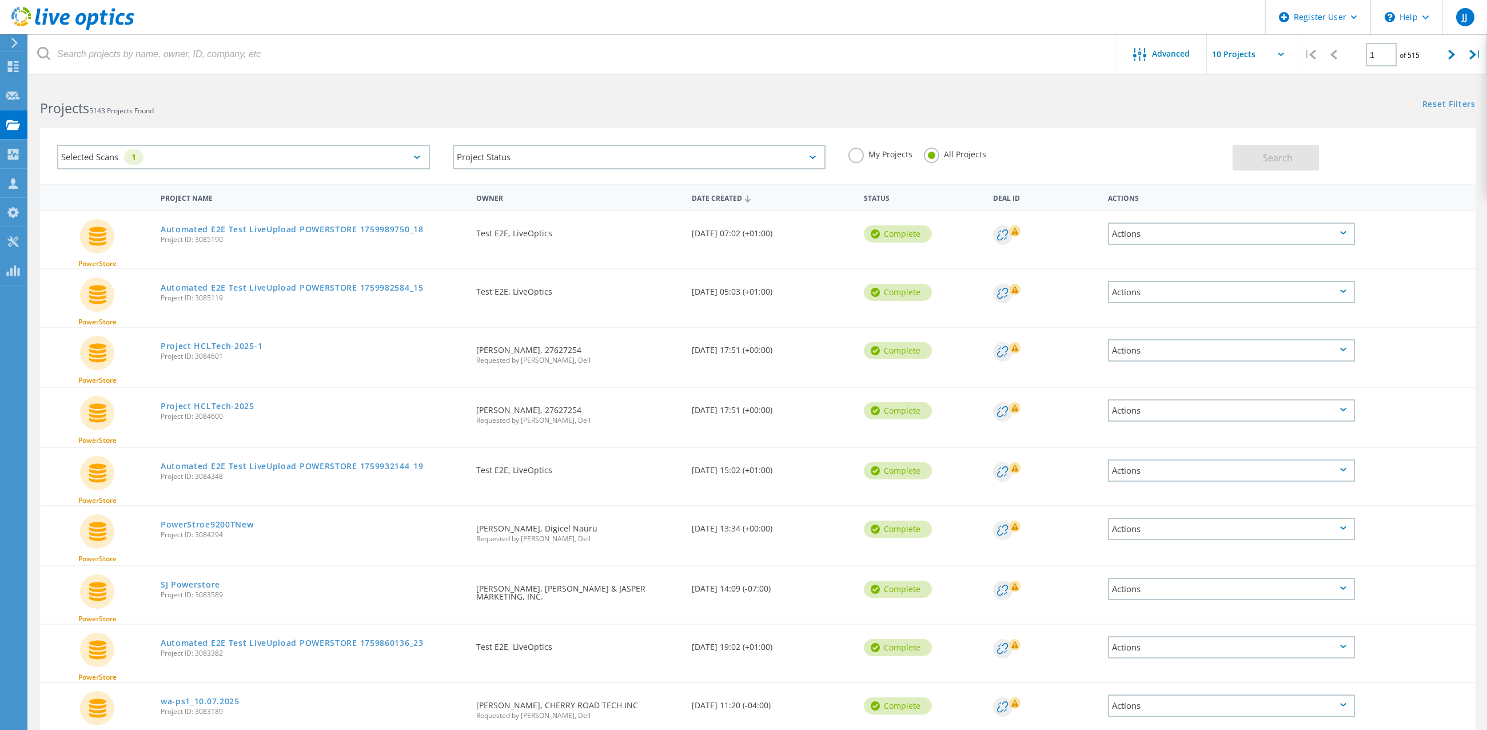
click at [421, 156] on div "Selected Scans 1" at bounding box center [243, 157] width 373 height 25
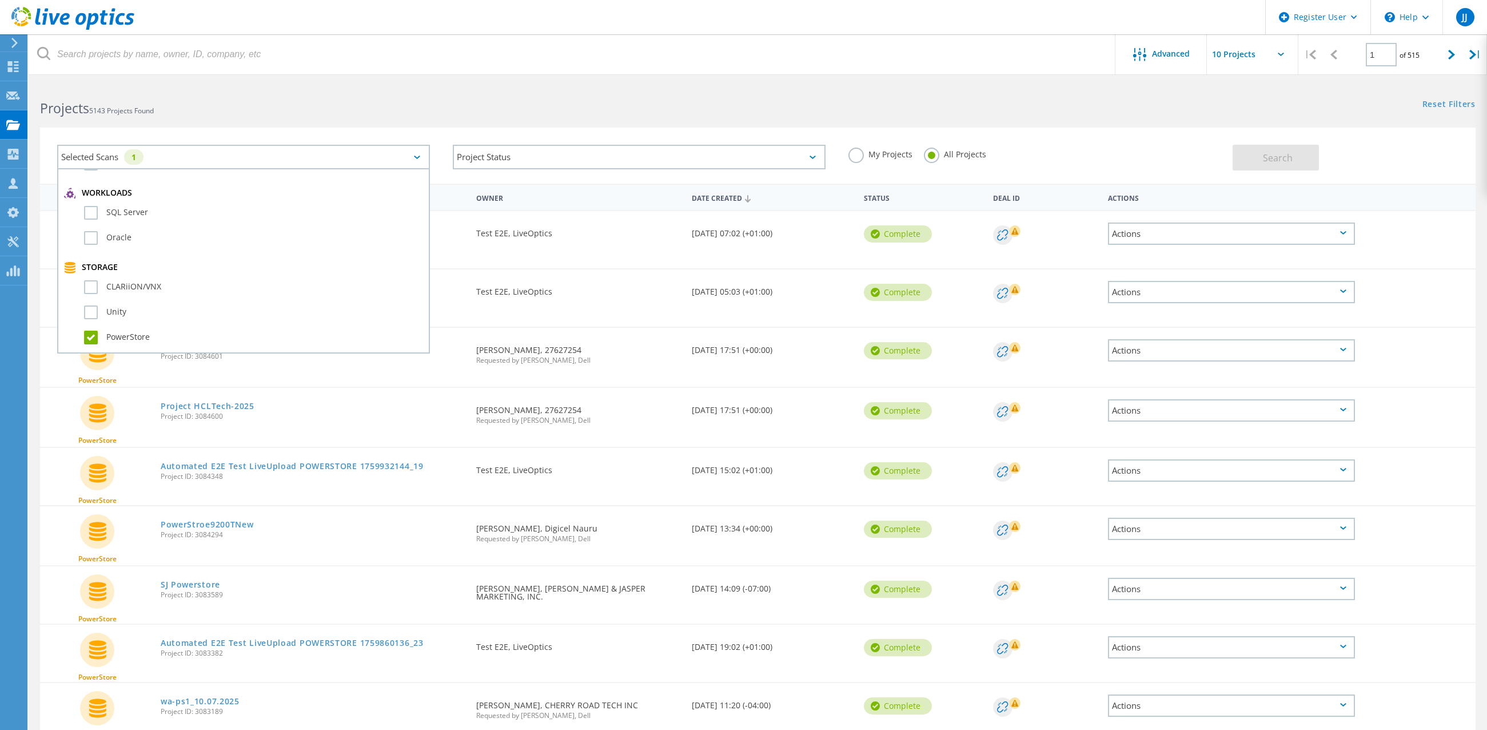
scroll to position [229, 0]
click at [97, 280] on label "PowerStore" at bounding box center [253, 280] width 339 height 14
click at [0, 0] on input "PowerStore" at bounding box center [0, 0] width 0 height 0
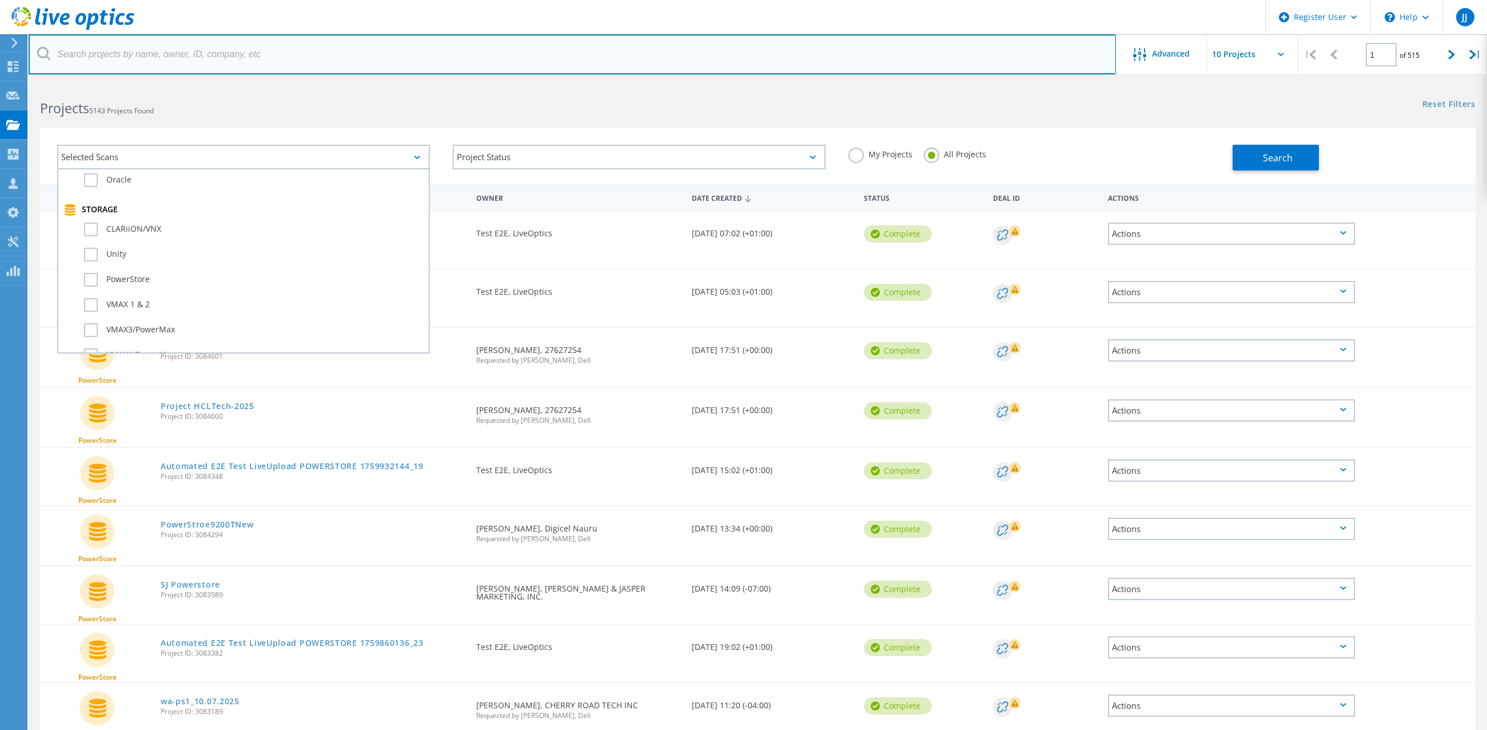
click at [564, 44] on input "text" at bounding box center [573, 54] width 1088 height 40
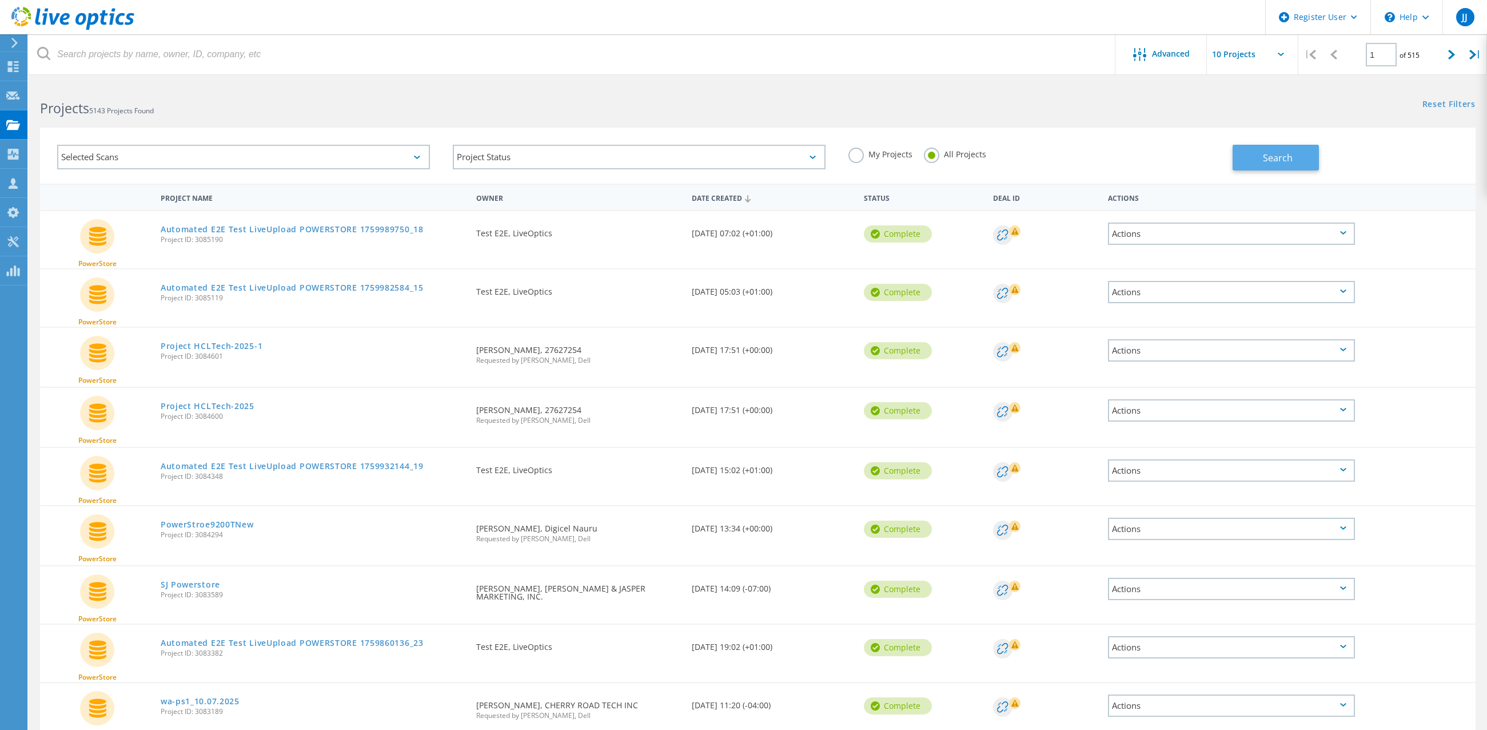
click at [1247, 150] on button "Search" at bounding box center [1276, 158] width 86 height 26
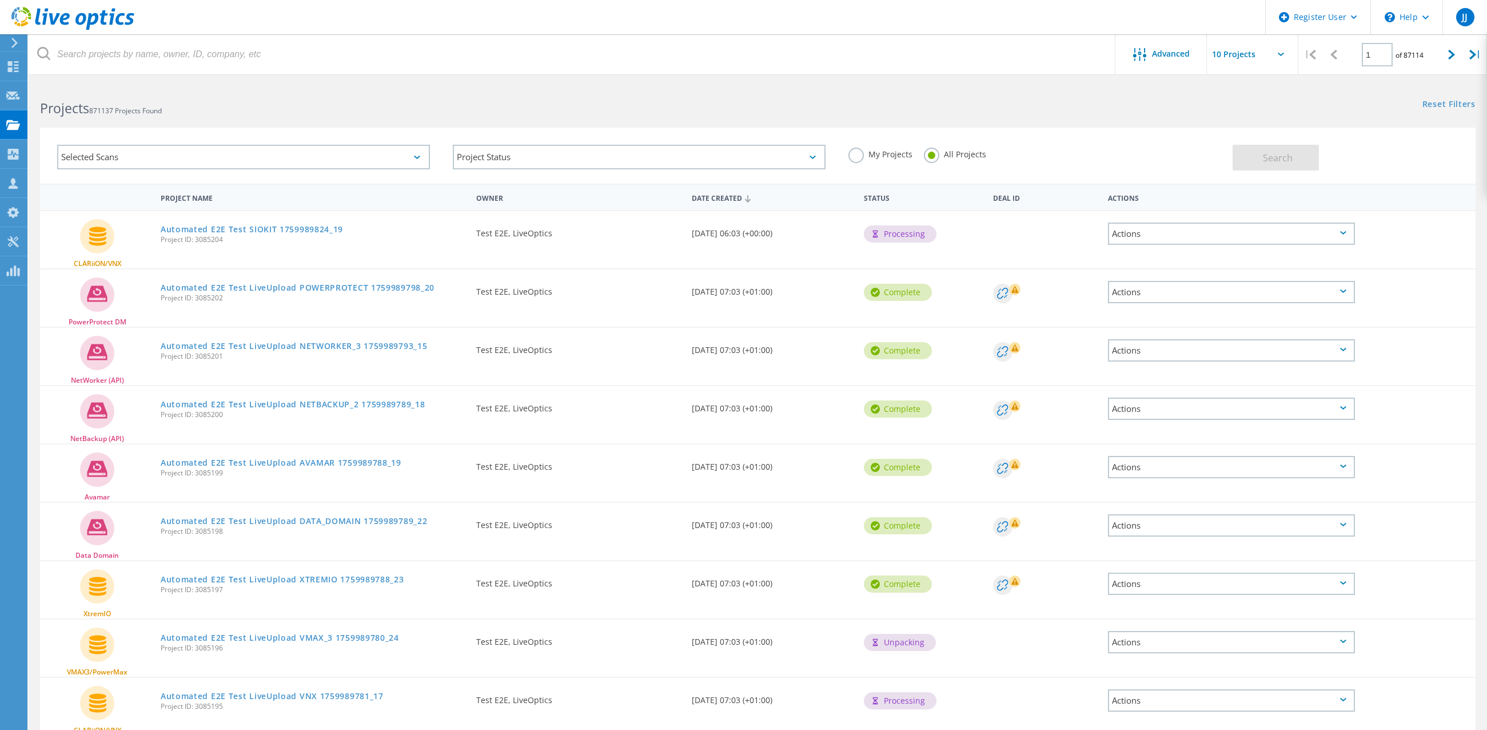
click at [97, 19] on use at bounding box center [72, 18] width 123 height 23
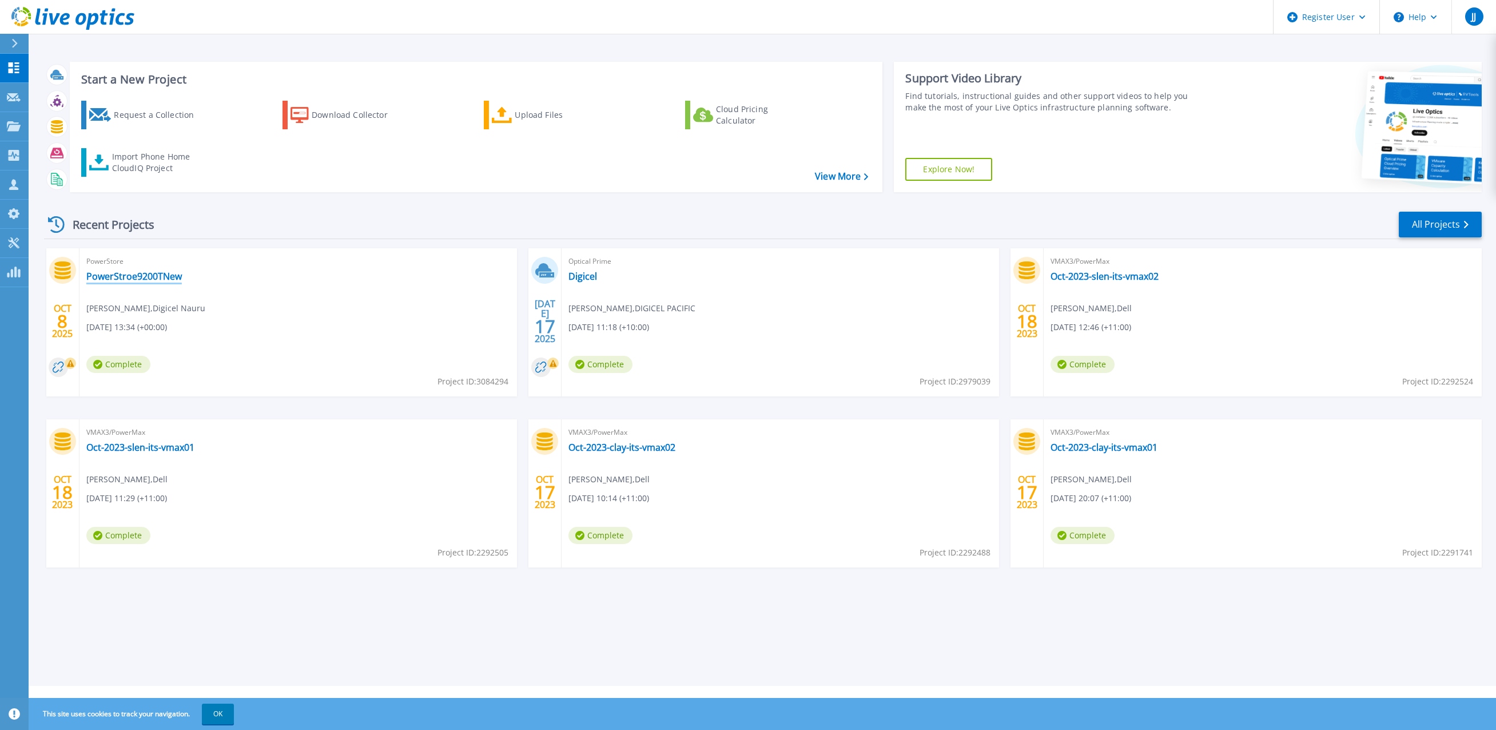
click at [156, 276] on link "PowerStroe9200TNew" at bounding box center [133, 275] width 95 height 11
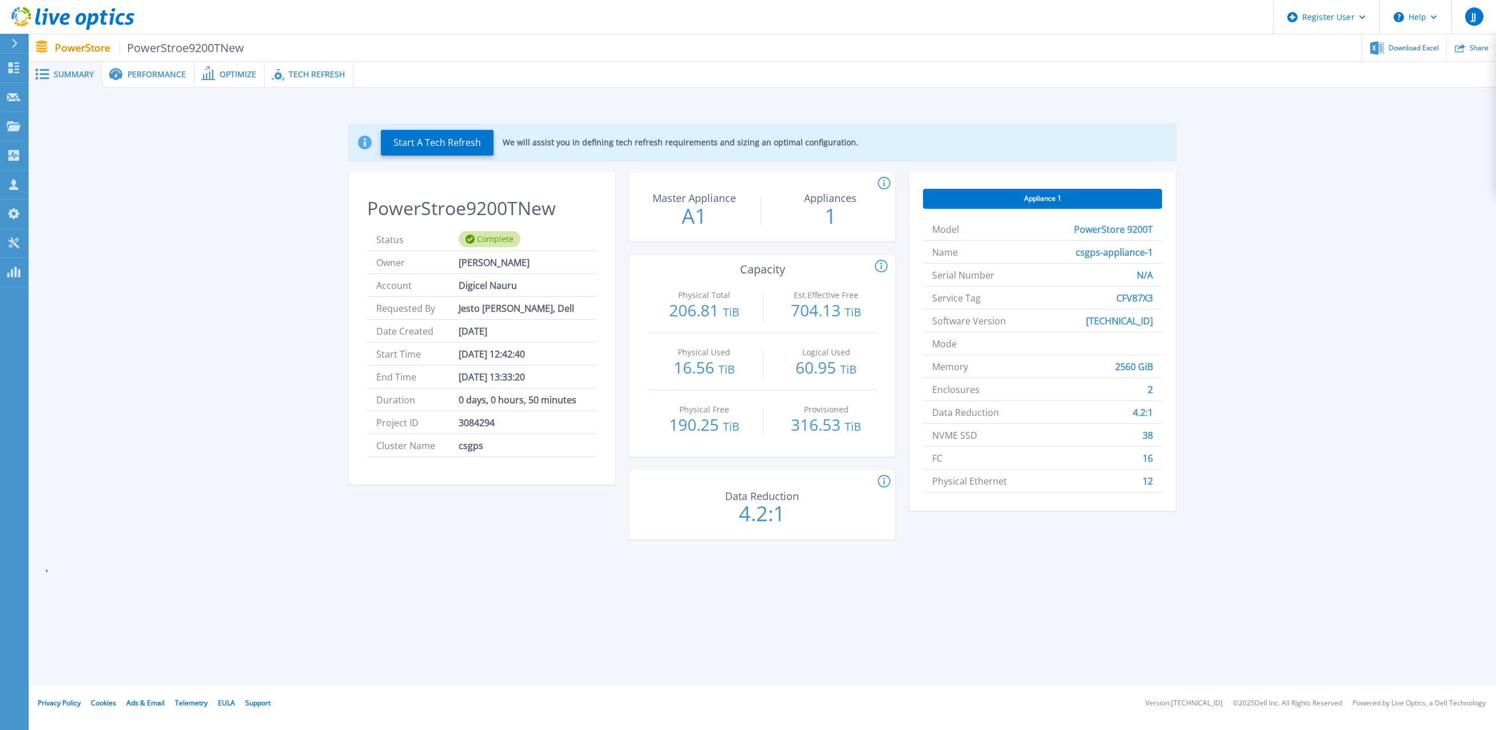
click at [243, 70] on span "Optimize" at bounding box center [238, 74] width 37 height 8
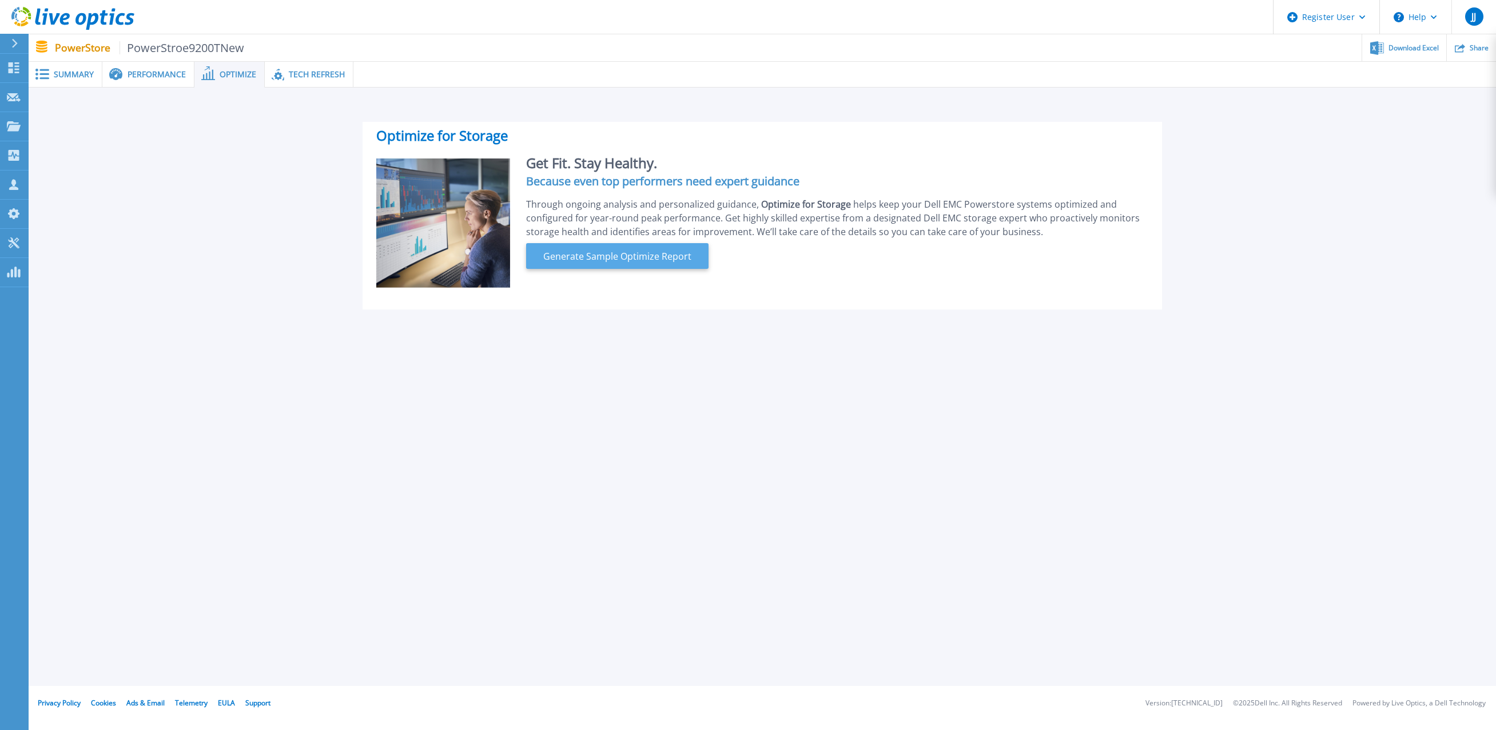
click at [592, 255] on span "Generate Sample Optimize Report" at bounding box center [617, 256] width 157 height 14
click at [304, 74] on span "Tech Refresh" at bounding box center [317, 74] width 56 height 8
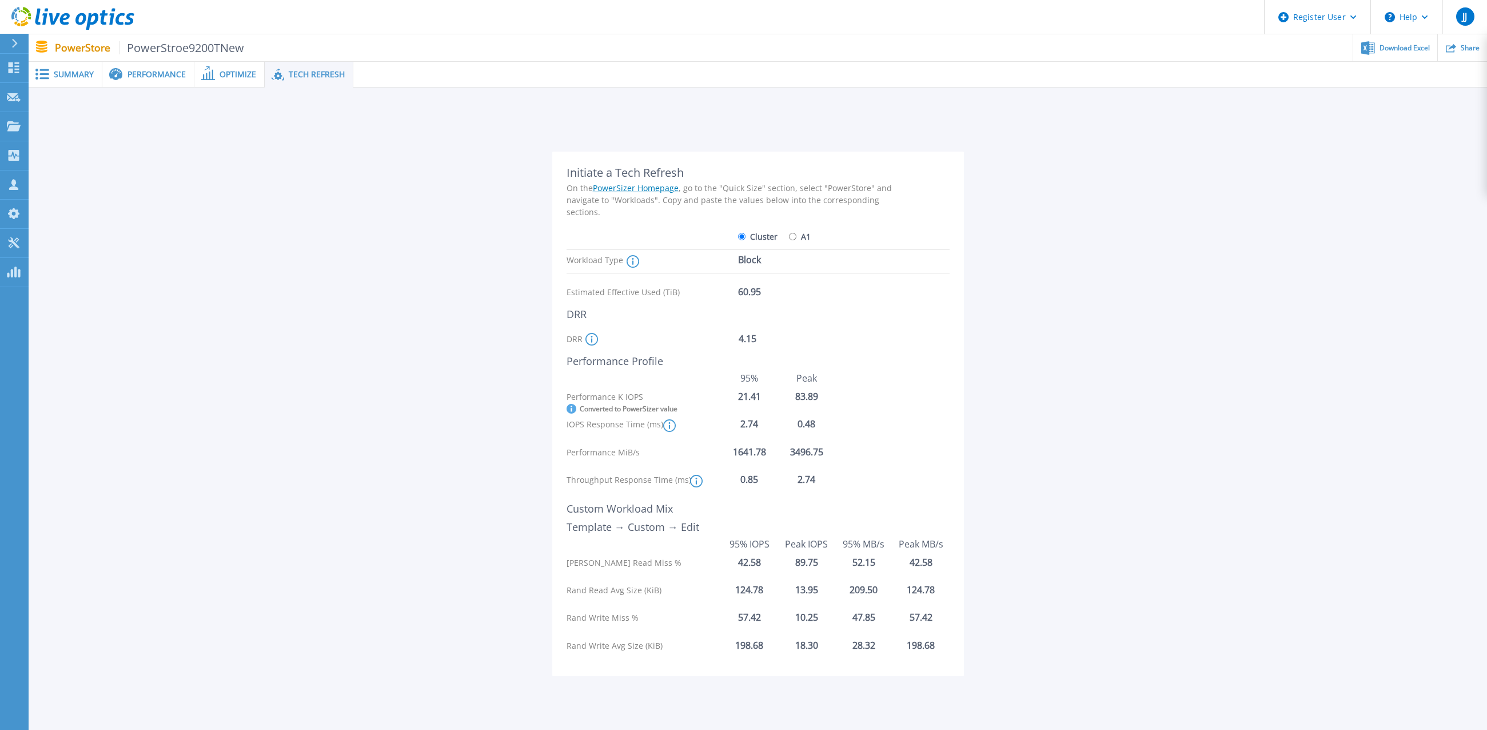
scroll to position [51, 0]
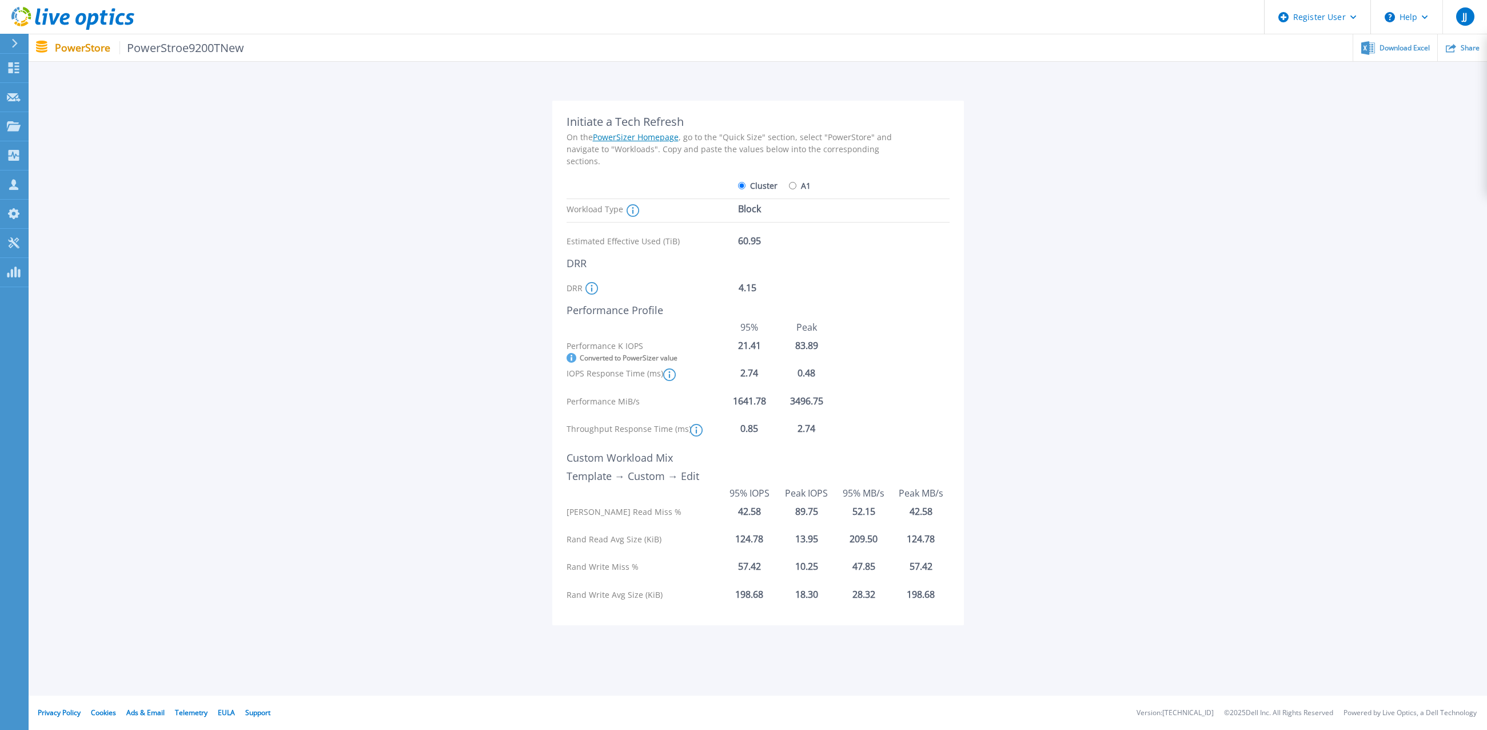
click at [794, 186] on input "A1" at bounding box center [792, 185] width 7 height 7
radio input "true"
click at [630, 210] on icon at bounding box center [633, 210] width 13 height 13
click at [672, 379] on icon at bounding box center [669, 374] width 13 height 13
click at [1100, 368] on div "Initiate a Tech Refresh On the PowerSizer Homepage , go to the "Quick Size" sec…" at bounding box center [758, 358] width 1424 height 552
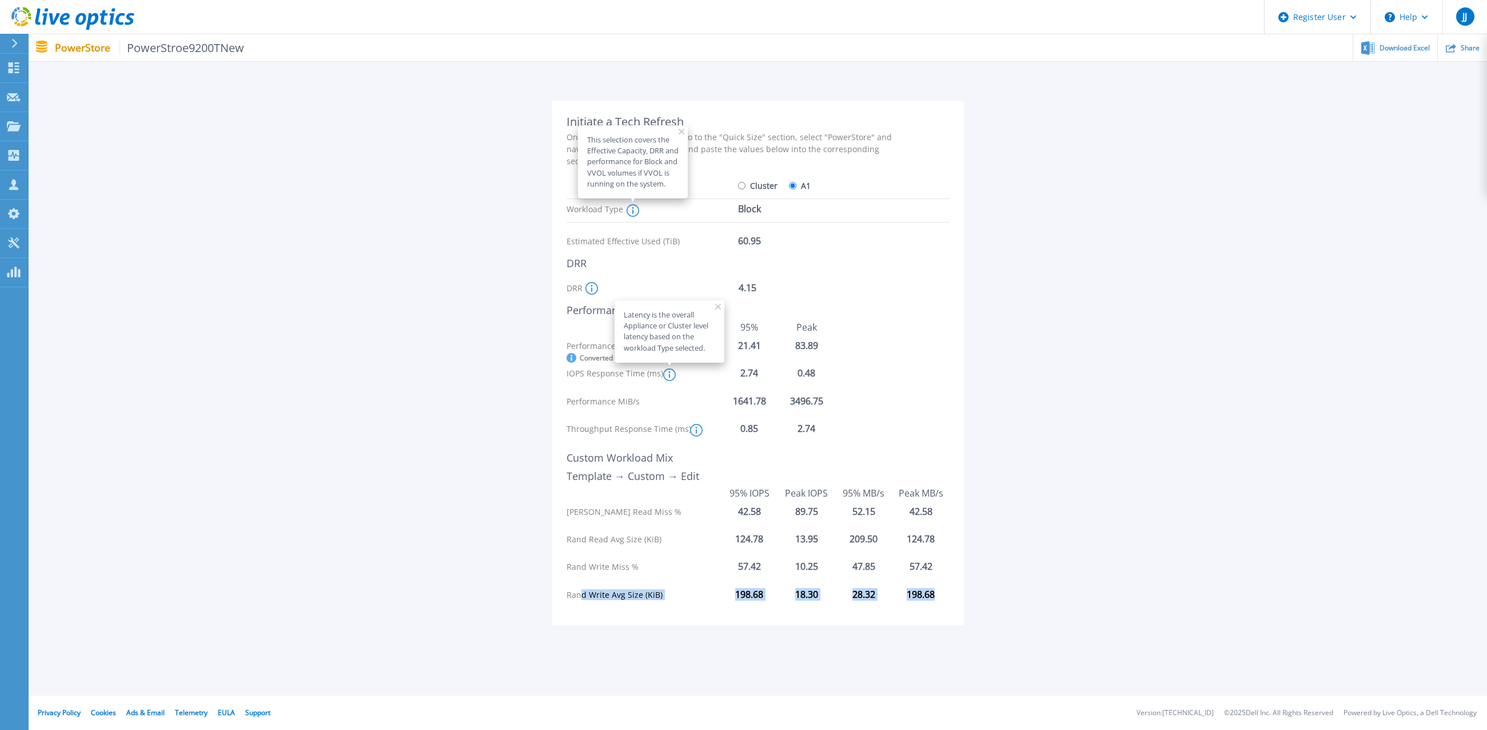
drag, startPoint x: 581, startPoint y: 595, endPoint x: 952, endPoint y: 598, distance: 371.1
click at [952, 598] on div "Initiate a Tech Refresh On the PowerSizer Homepage , go to the "Quick Size" sec…" at bounding box center [758, 363] width 412 height 524
drag, startPoint x: 738, startPoint y: 539, endPoint x: 942, endPoint y: 541, distance: 204.1
click at [942, 541] on div "Rand Read Avg Size (KiB) 124.78 13.95 209.50 124.78" at bounding box center [758, 544] width 383 height 22
click at [802, 540] on div "13.95" at bounding box center [806, 538] width 57 height 10
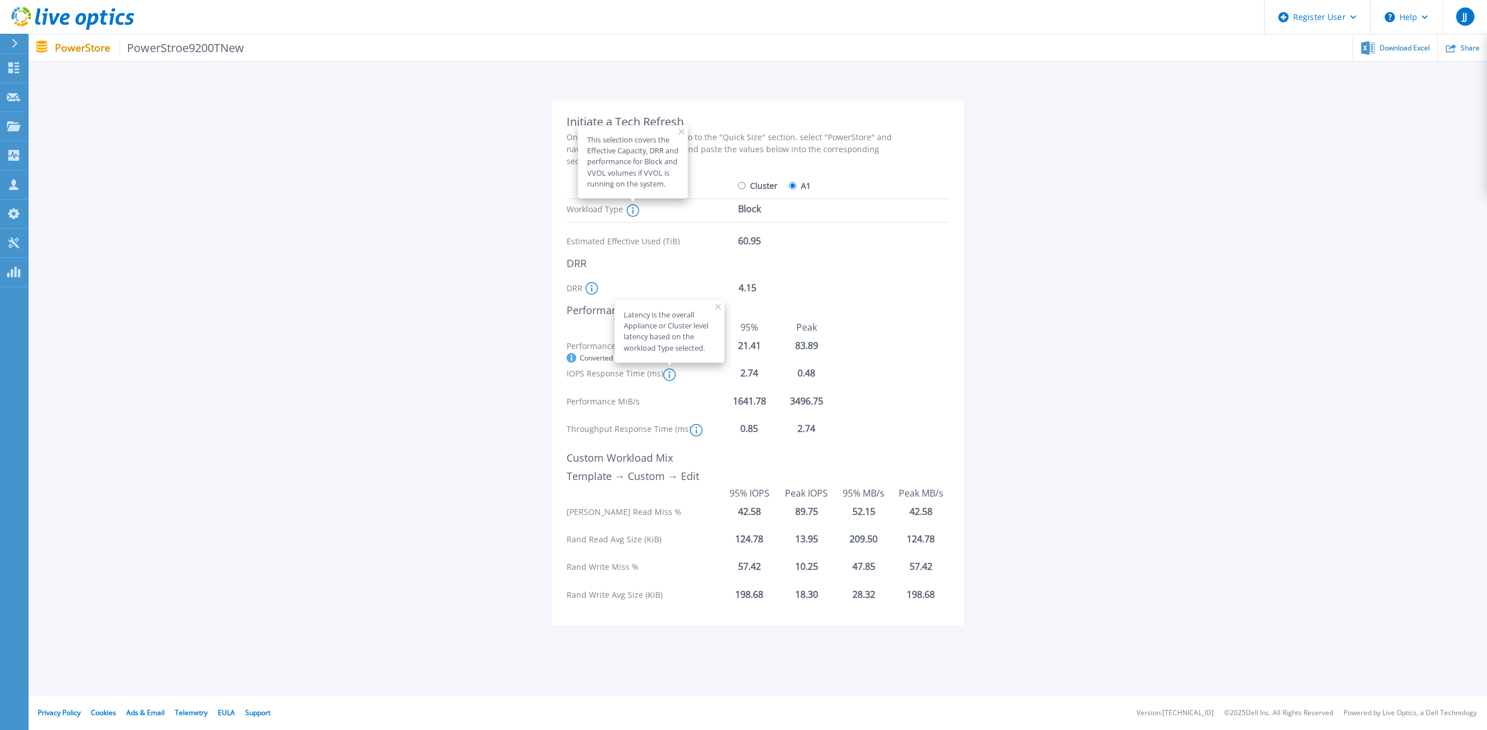
click at [718, 310] on div "Latency is the overall Appliance or Cluster level latency based on the workload…" at bounding box center [670, 331] width 110 height 62
click at [716, 302] on div "Latency is the overall Appliance or Cluster level latency based on the workload…" at bounding box center [670, 331] width 110 height 62
click at [619, 267] on div "DRR" at bounding box center [735, 263] width 337 height 13
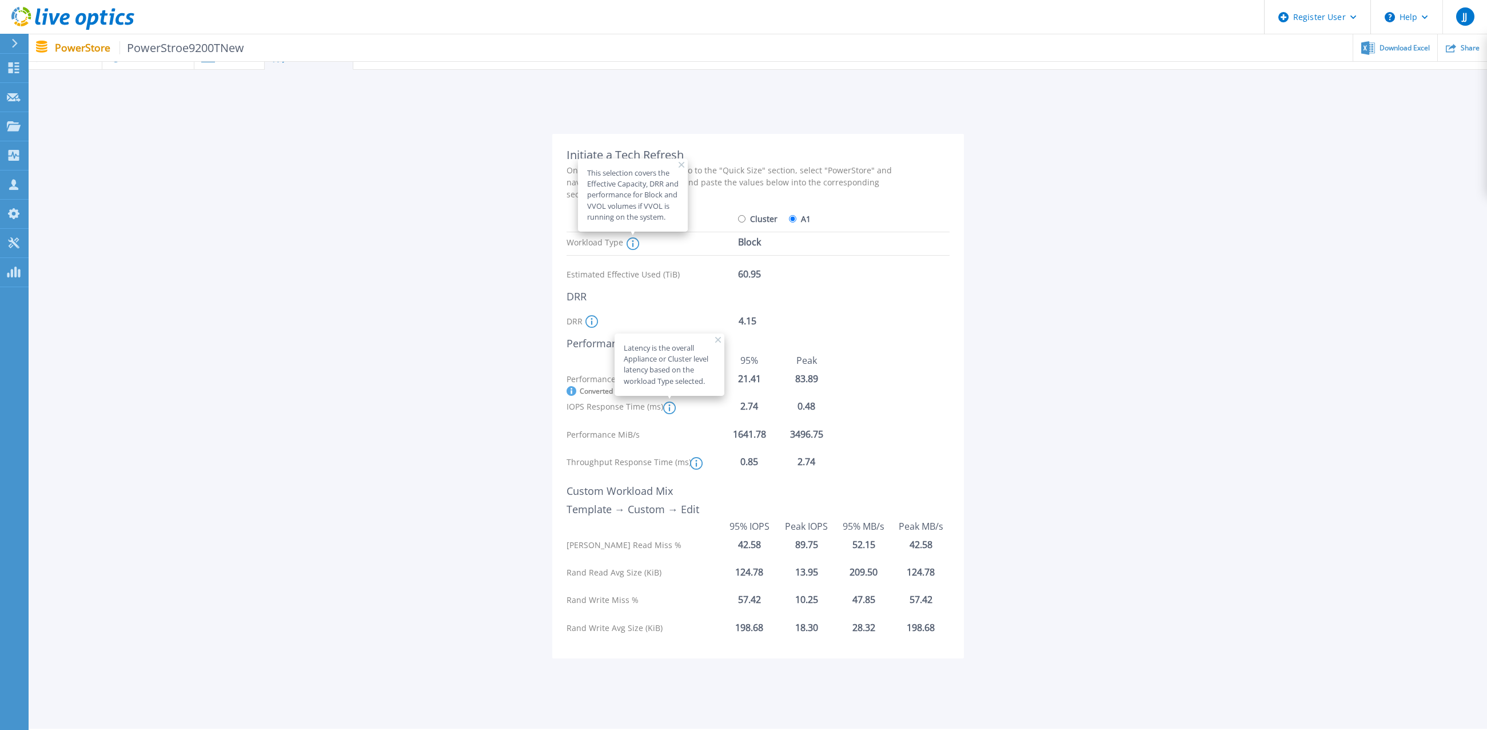
scroll to position [0, 0]
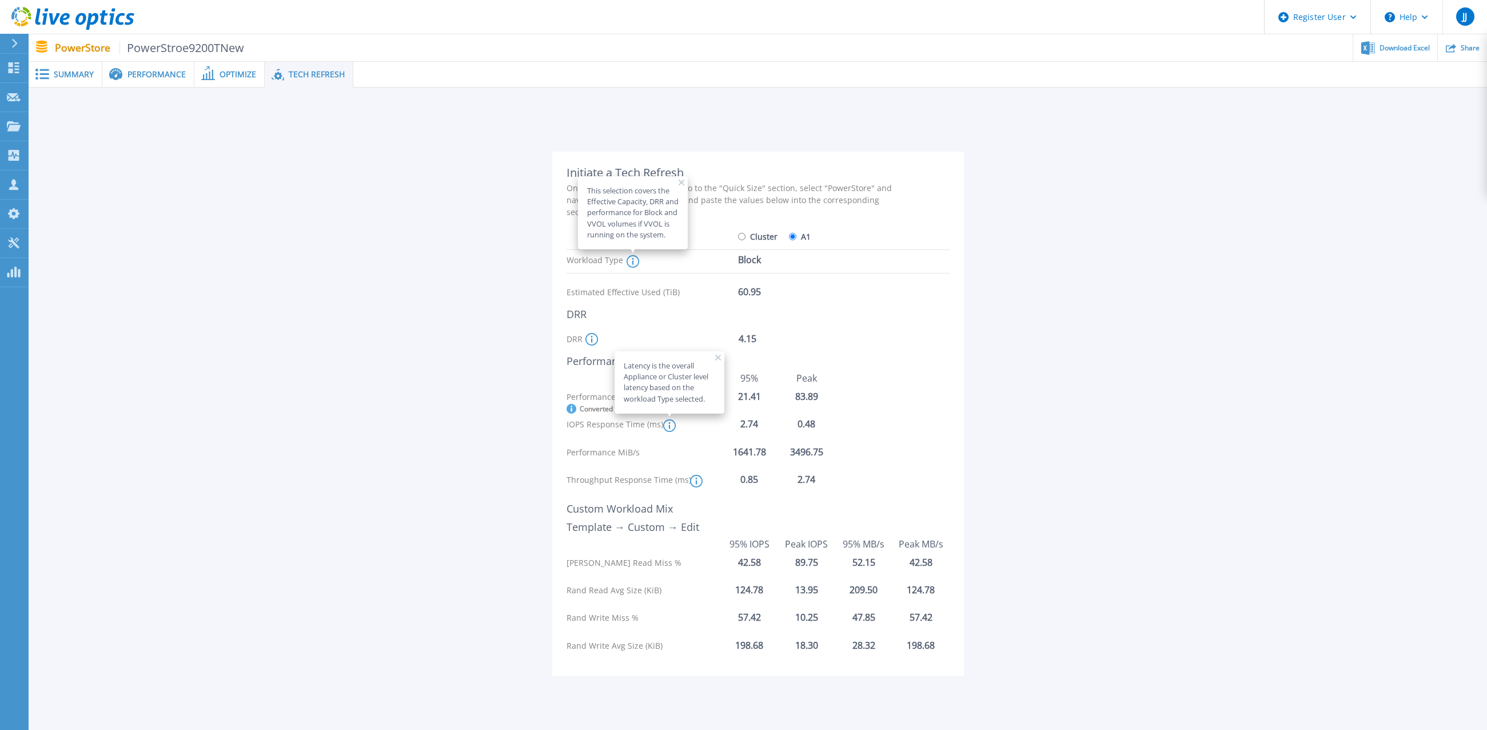
click at [679, 180] on icon at bounding box center [682, 183] width 6 height 6
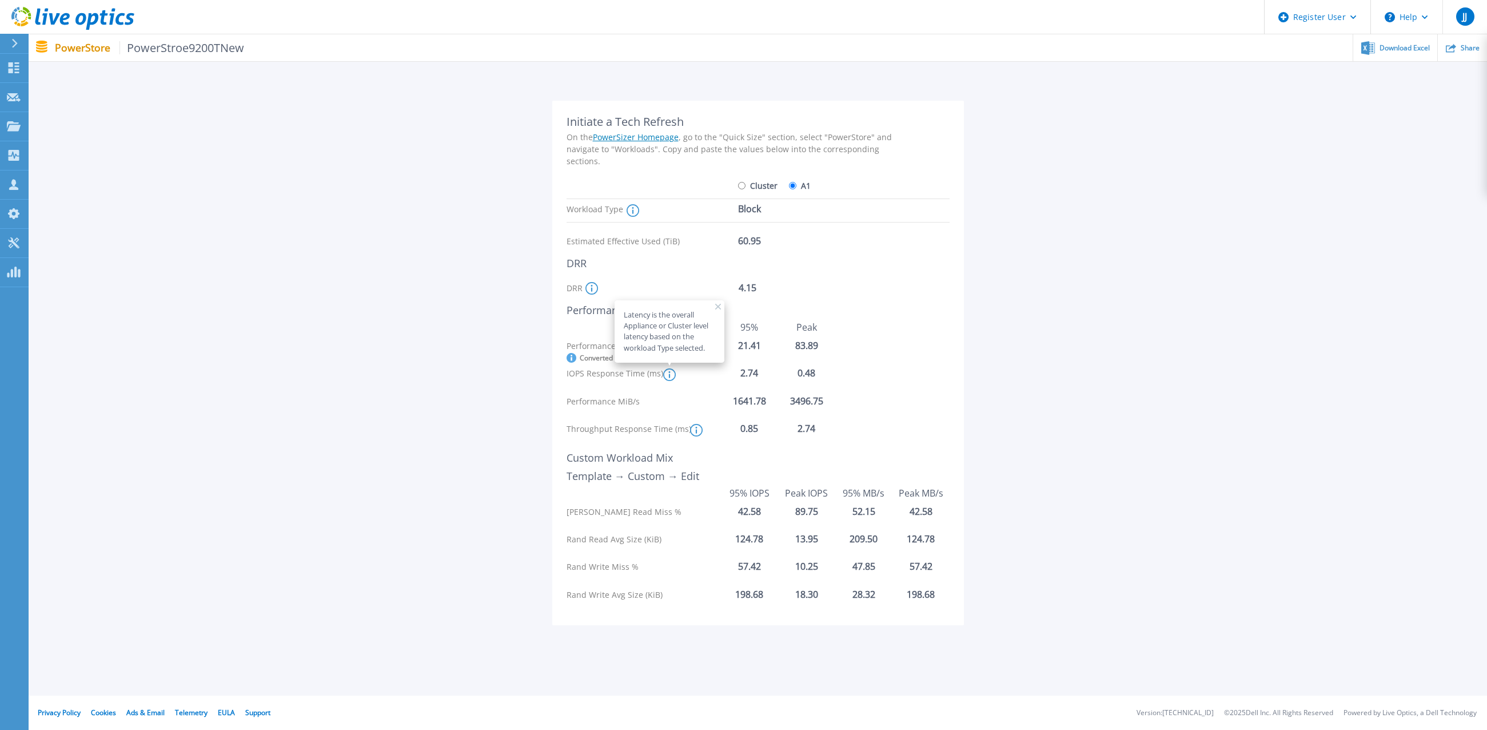
click at [718, 306] on rect at bounding box center [718, 307] width 6 height 6
click at [737, 181] on div at bounding box center [653, 186] width 172 height 20
click at [741, 184] on input "Cluster" at bounding box center [741, 185] width 7 height 7
radio input "true"
radio input "false"
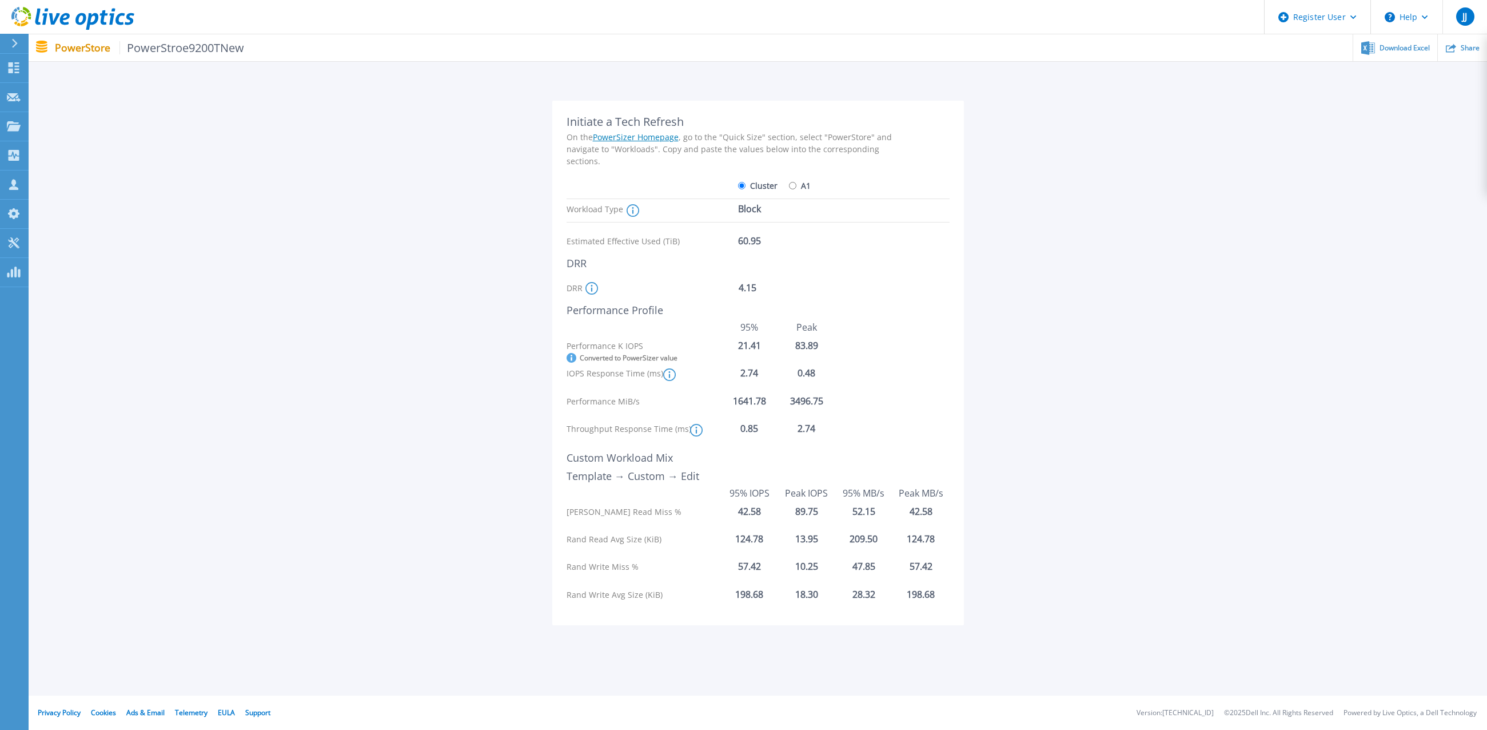
click at [78, 47] on p "PowerStore PowerStroe9200TNew" at bounding box center [150, 47] width 190 height 13
click at [75, 21] on icon at bounding box center [72, 18] width 123 height 23
